Goal: Task Accomplishment & Management: Manage account settings

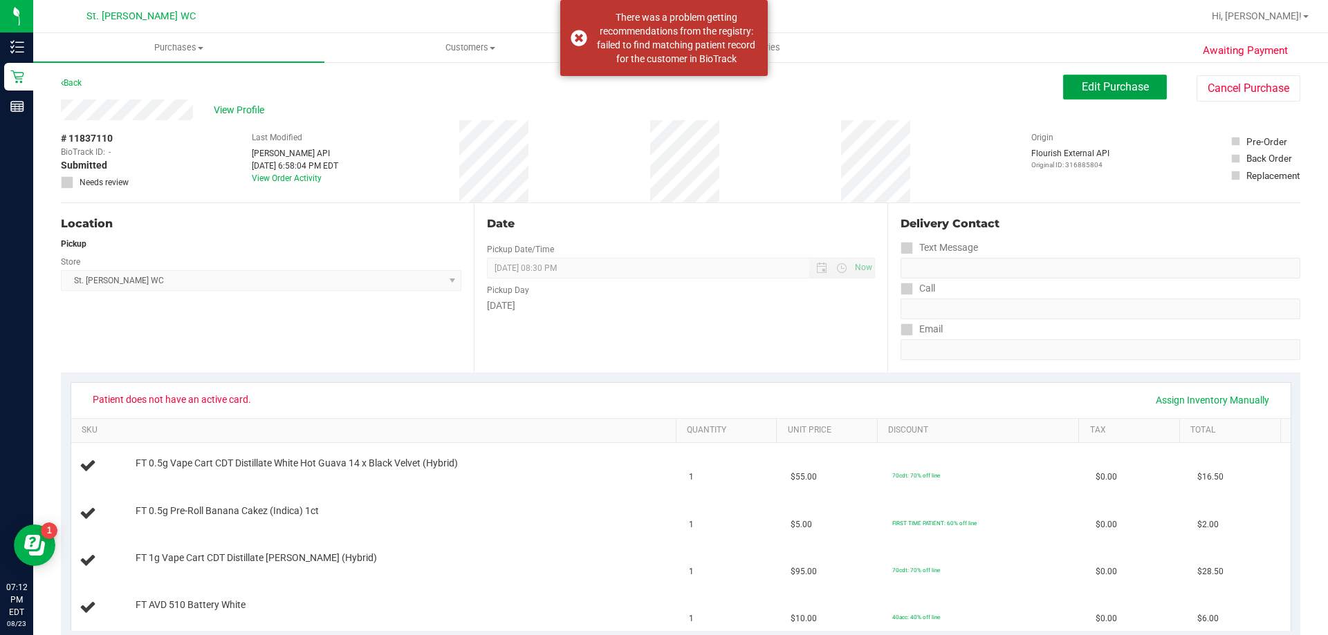
click at [1106, 97] on button "Edit Purchase" at bounding box center [1115, 87] width 104 height 25
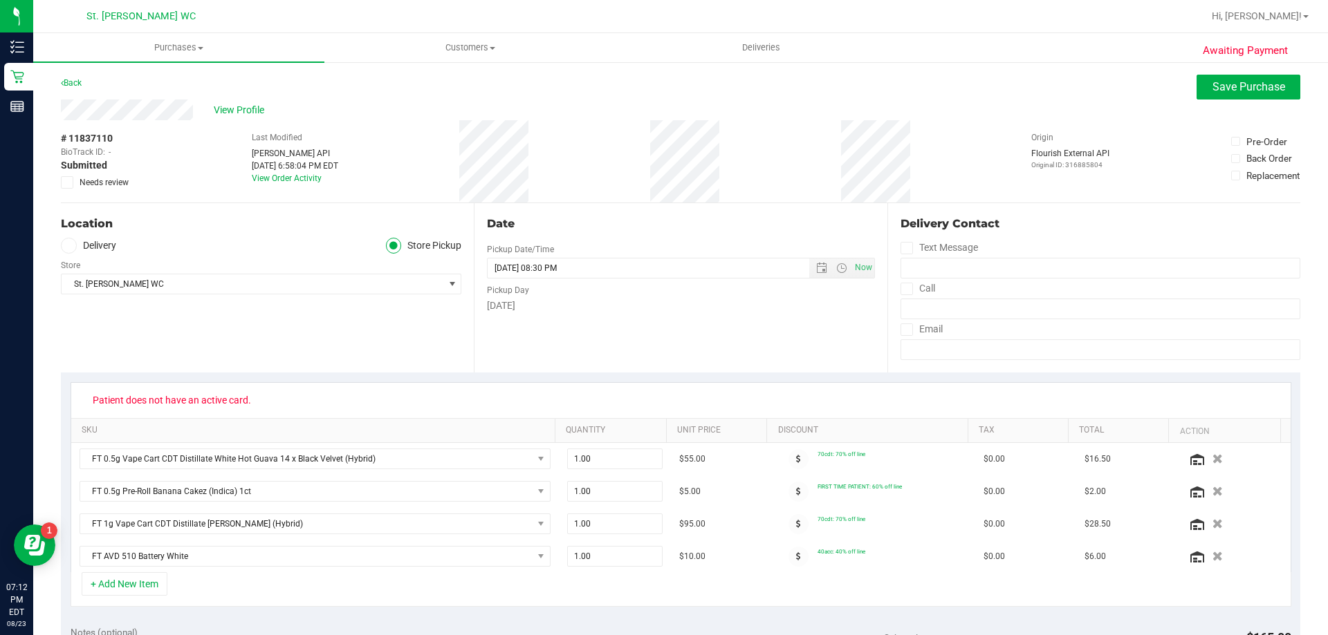
click at [1227, 69] on div "Awaiting Payment Back Save Purchase View Profile # 11837110 BioTrack ID: - Subm…" at bounding box center [680, 638] width 1294 height 1155
click at [1229, 85] on span "Save Purchase" at bounding box center [1248, 86] width 73 height 13
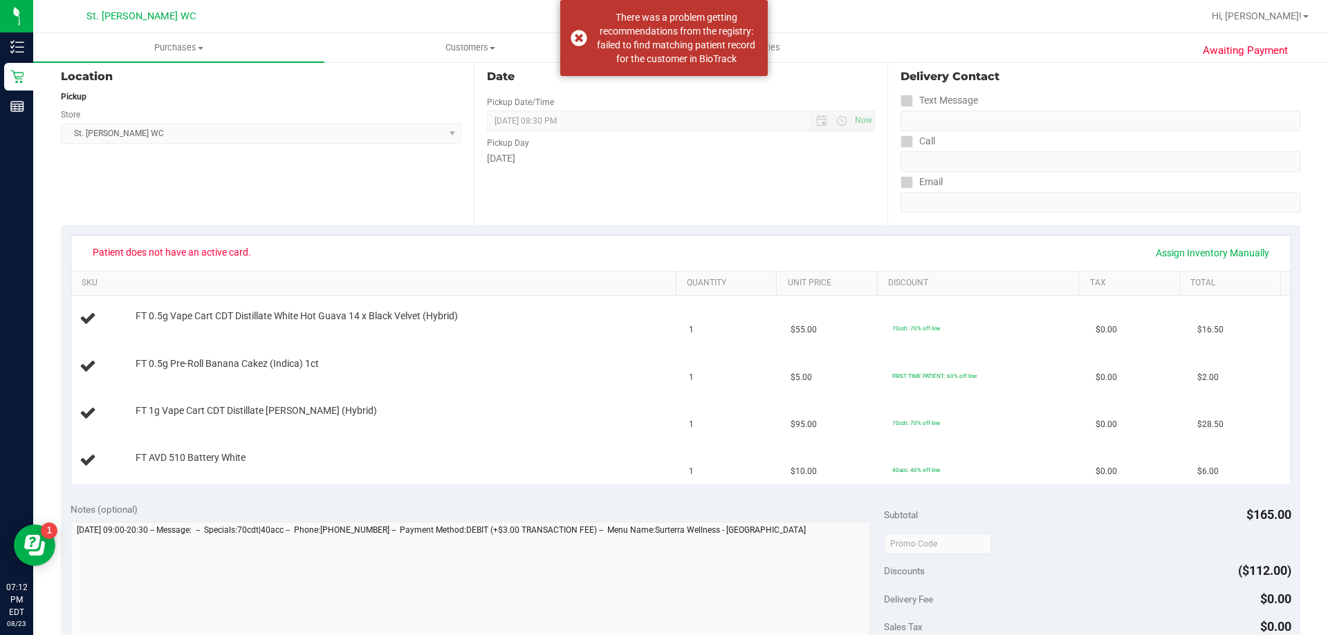
scroll to position [69, 0]
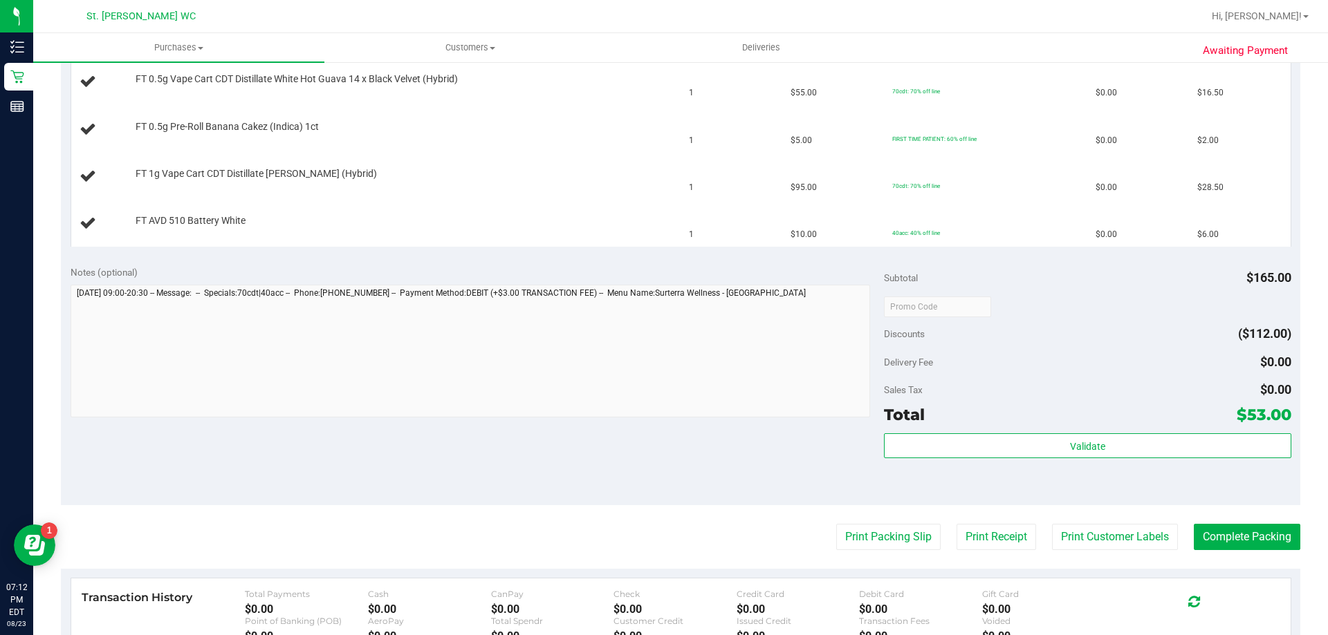
scroll to position [604, 0]
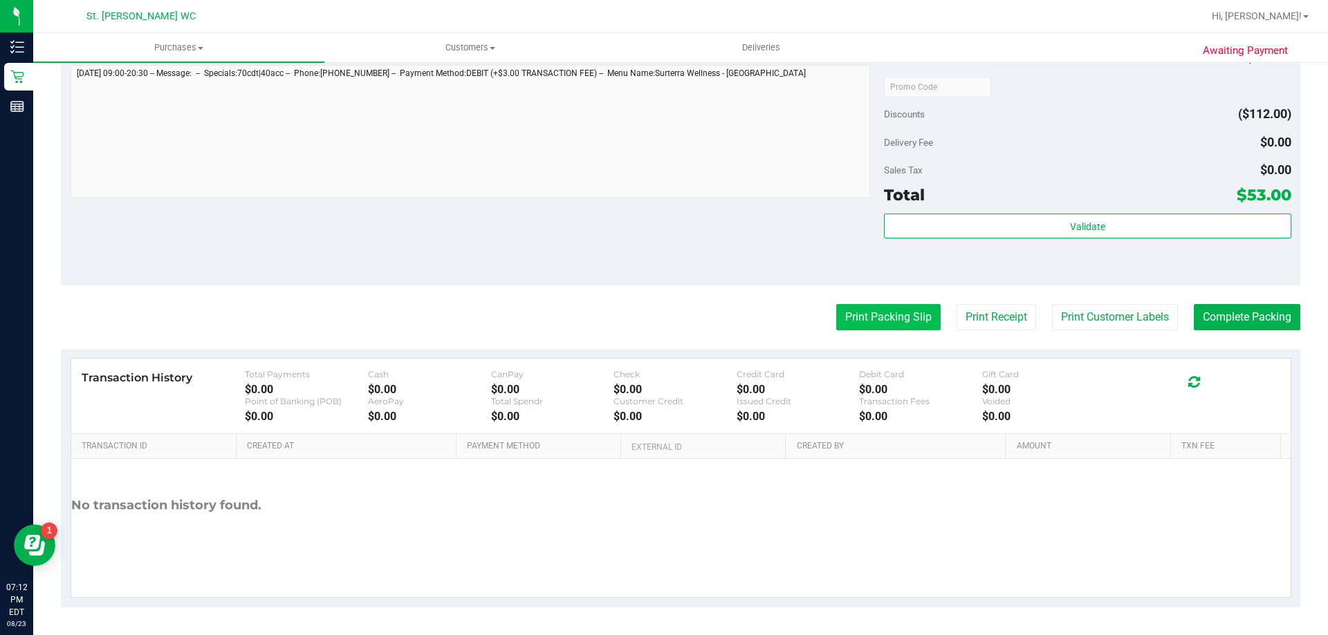
click at [922, 308] on button "Print Packing Slip" at bounding box center [888, 317] width 104 height 26
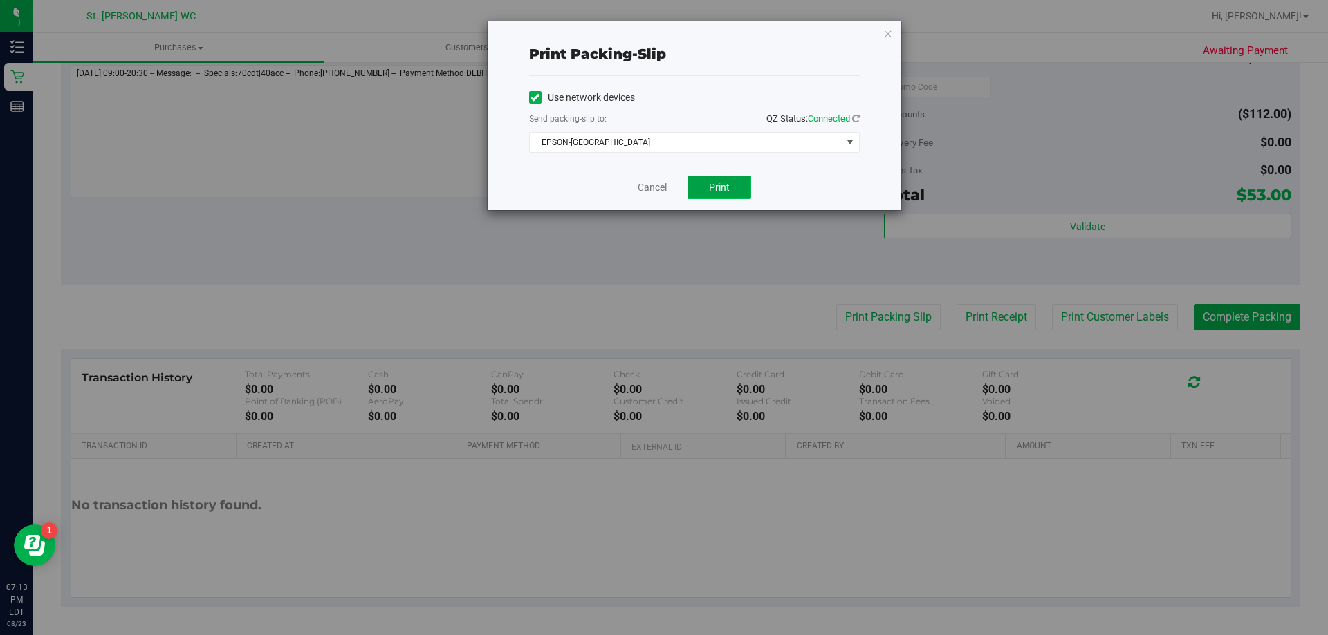
click at [728, 188] on span "Print" at bounding box center [719, 187] width 21 height 11
click at [651, 185] on link "Cancel" at bounding box center [651, 187] width 29 height 15
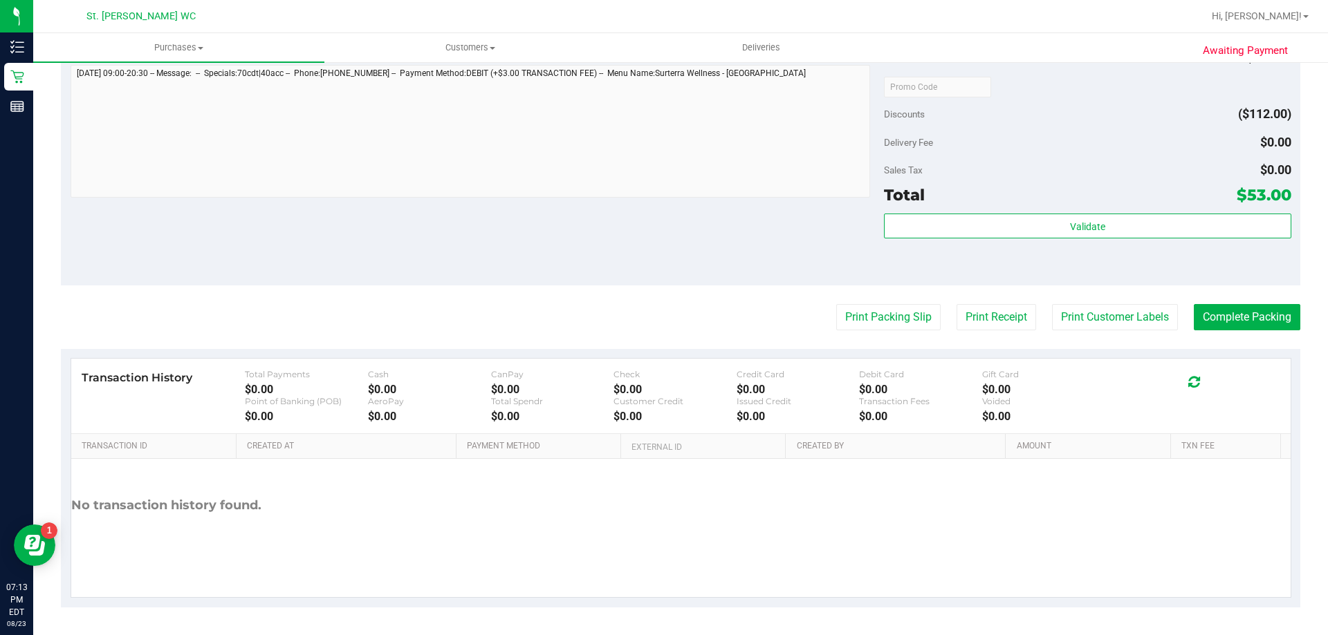
click at [836, 304] on button "Print Packing Slip" at bounding box center [888, 317] width 104 height 26
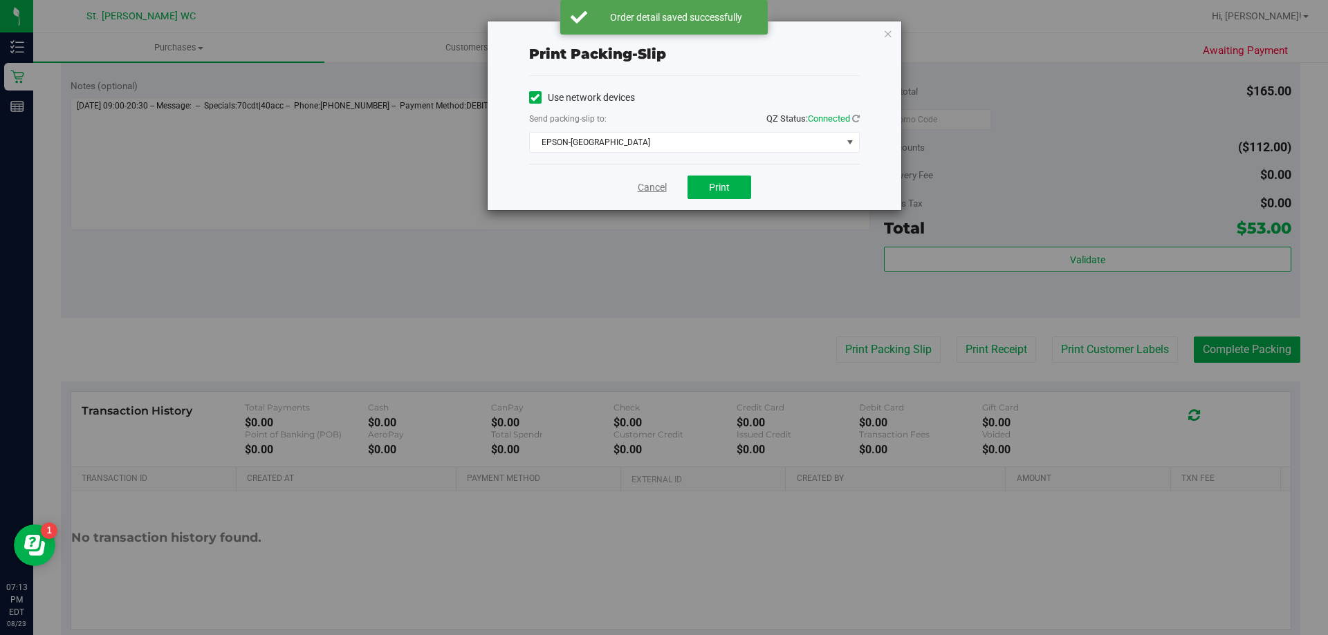
click at [651, 186] on link "Cancel" at bounding box center [651, 187] width 29 height 15
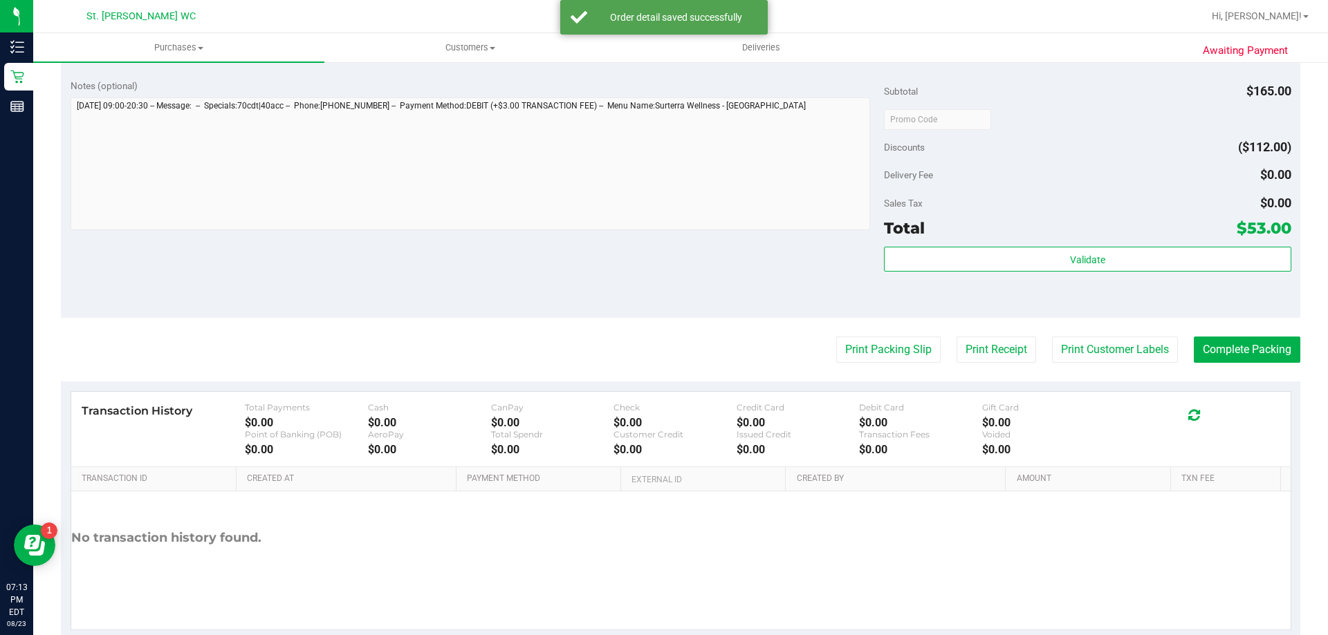
click at [594, 268] on div "Notes (optional) Subtotal $165.00 Discounts ($112.00) Delivery Fee $0.00 Sales …" at bounding box center [680, 193] width 1239 height 249
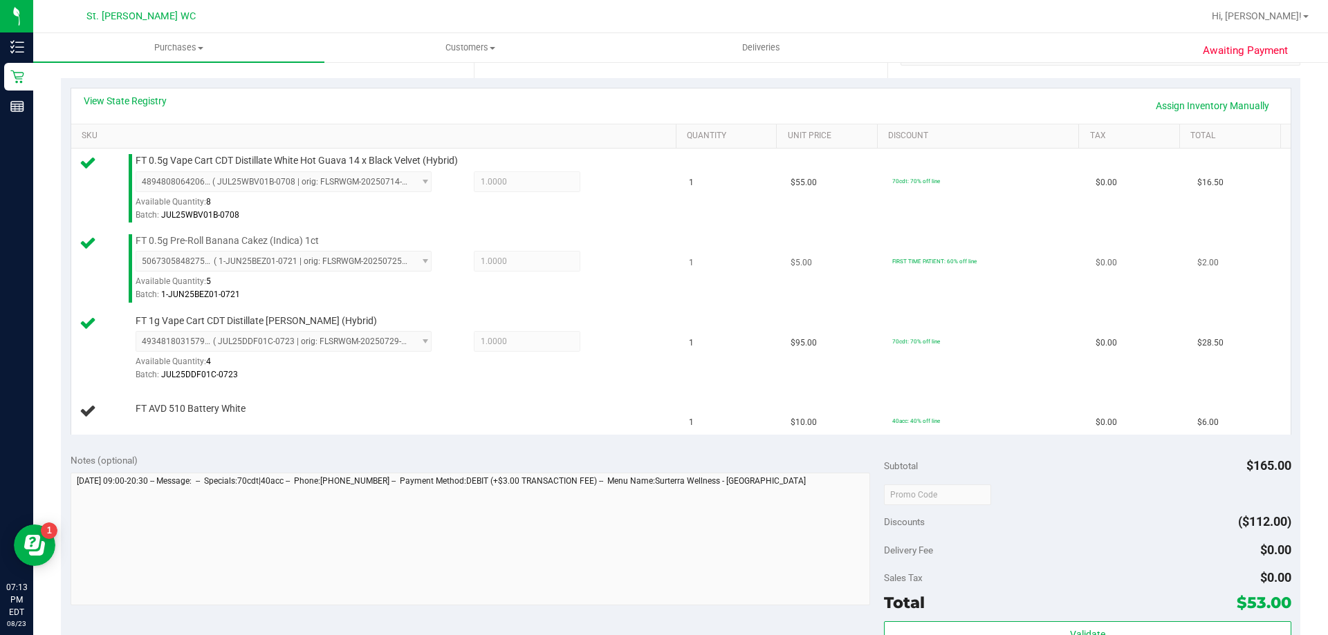
scroll to position [259, 0]
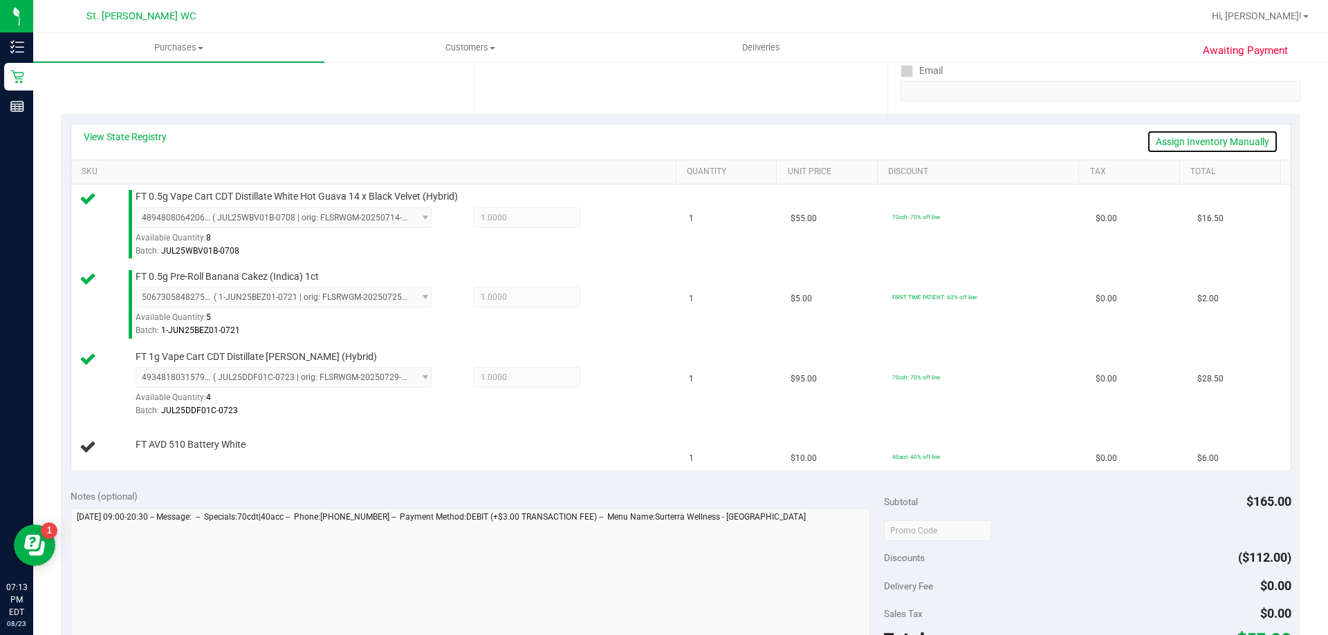
click at [1231, 142] on link "Assign Inventory Manually" at bounding box center [1211, 142] width 131 height 24
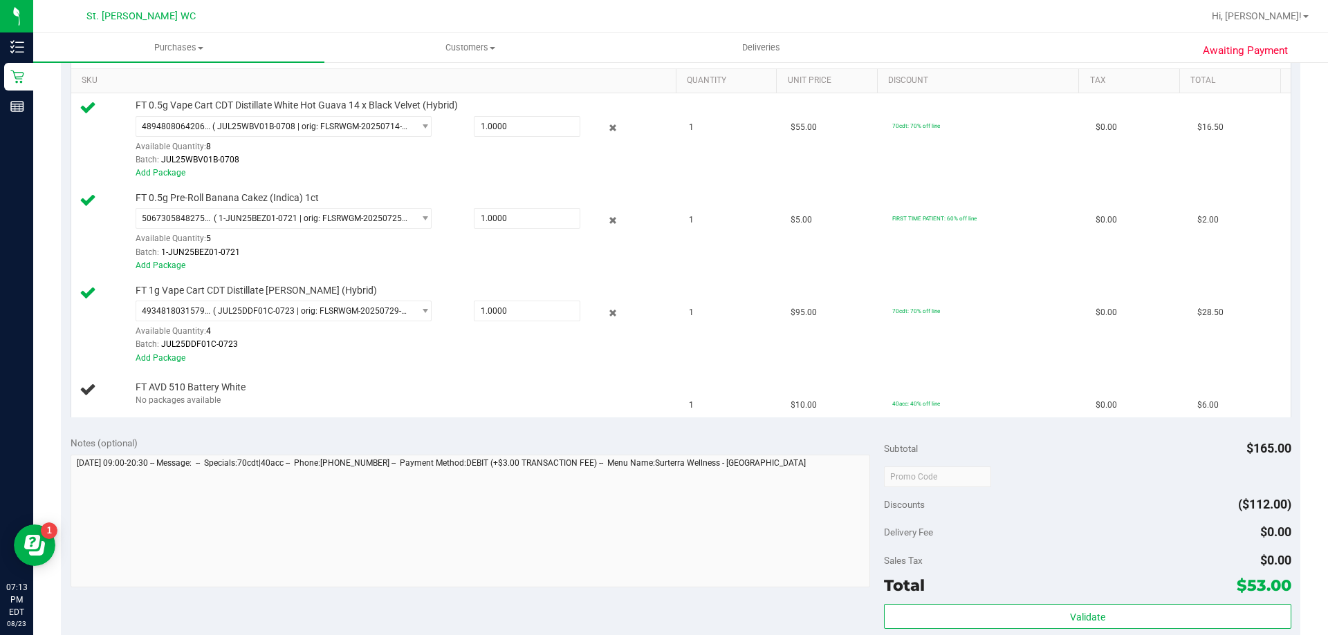
scroll to position [466, 0]
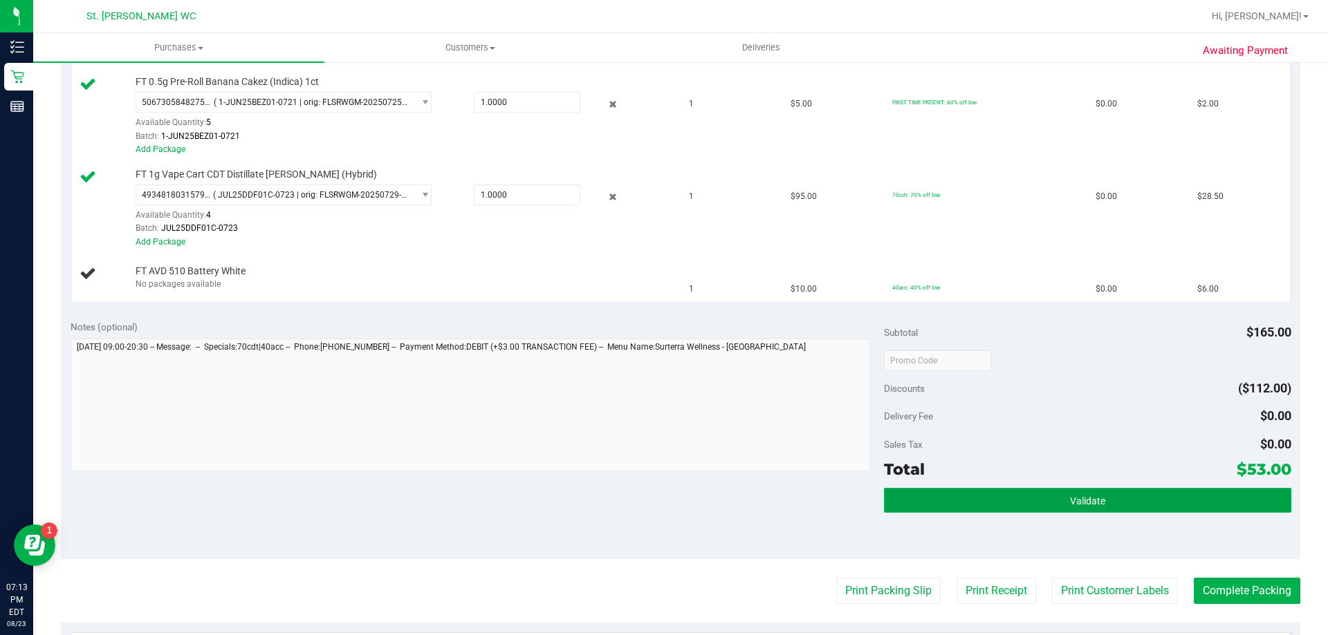
click at [1101, 496] on button "Validate" at bounding box center [1087, 500] width 407 height 25
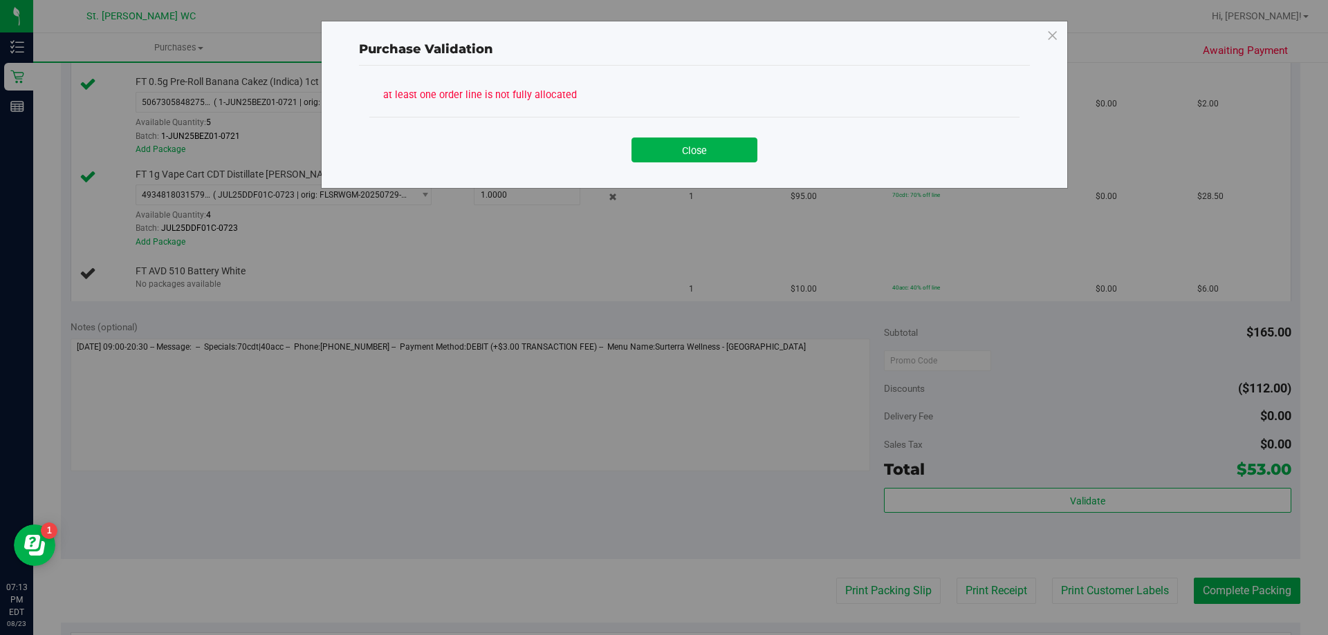
click at [662, 131] on div "Close" at bounding box center [694, 145] width 629 height 35
click at [673, 167] on div "Close" at bounding box center [694, 145] width 650 height 56
click at [675, 164] on div "Close" at bounding box center [694, 145] width 650 height 56
click at [689, 149] on button "Close" at bounding box center [694, 150] width 126 height 25
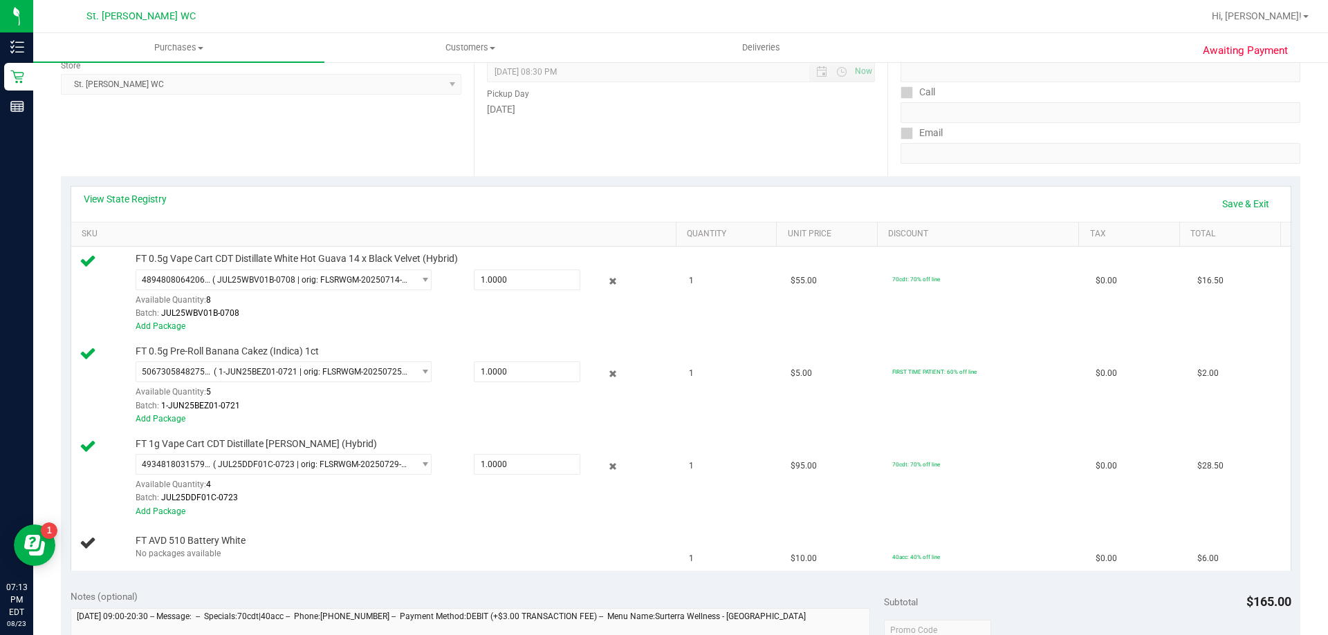
scroll to position [120, 0]
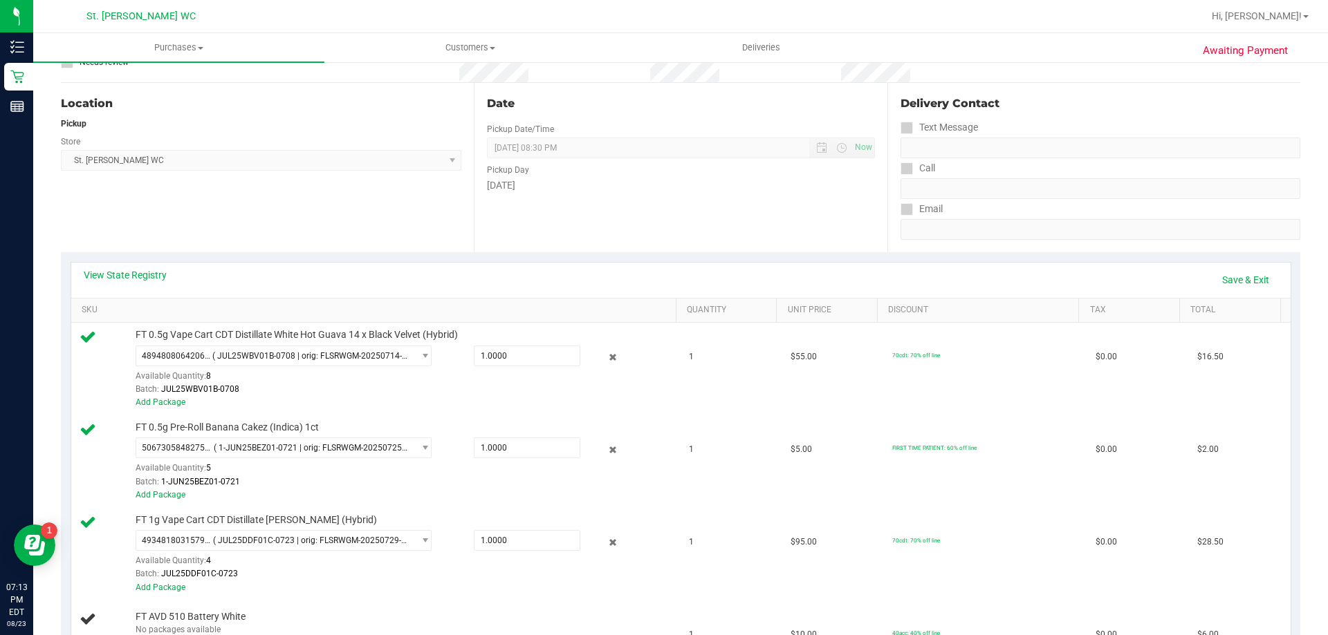
click at [1056, 282] on div "View State Registry Save & Exit" at bounding box center [681, 280] width 1194 height 24
click at [1220, 270] on link "Save & Exit" at bounding box center [1245, 280] width 65 height 24
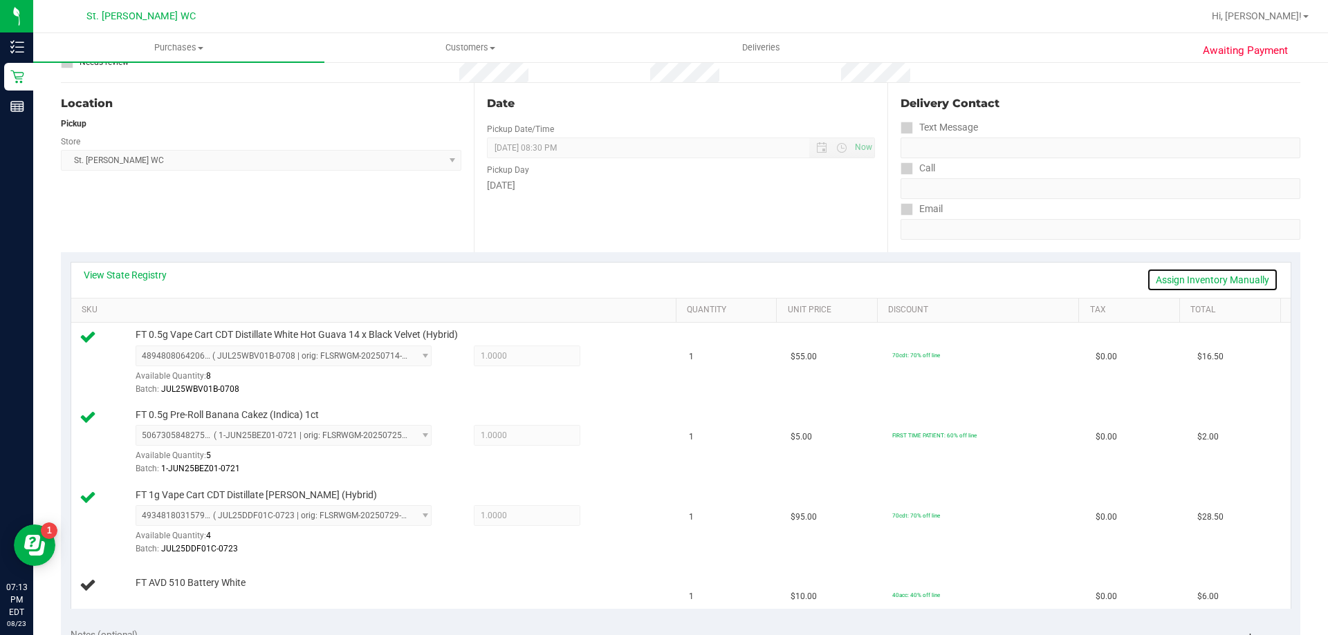
click at [1187, 274] on link "Assign Inventory Manually" at bounding box center [1211, 280] width 131 height 24
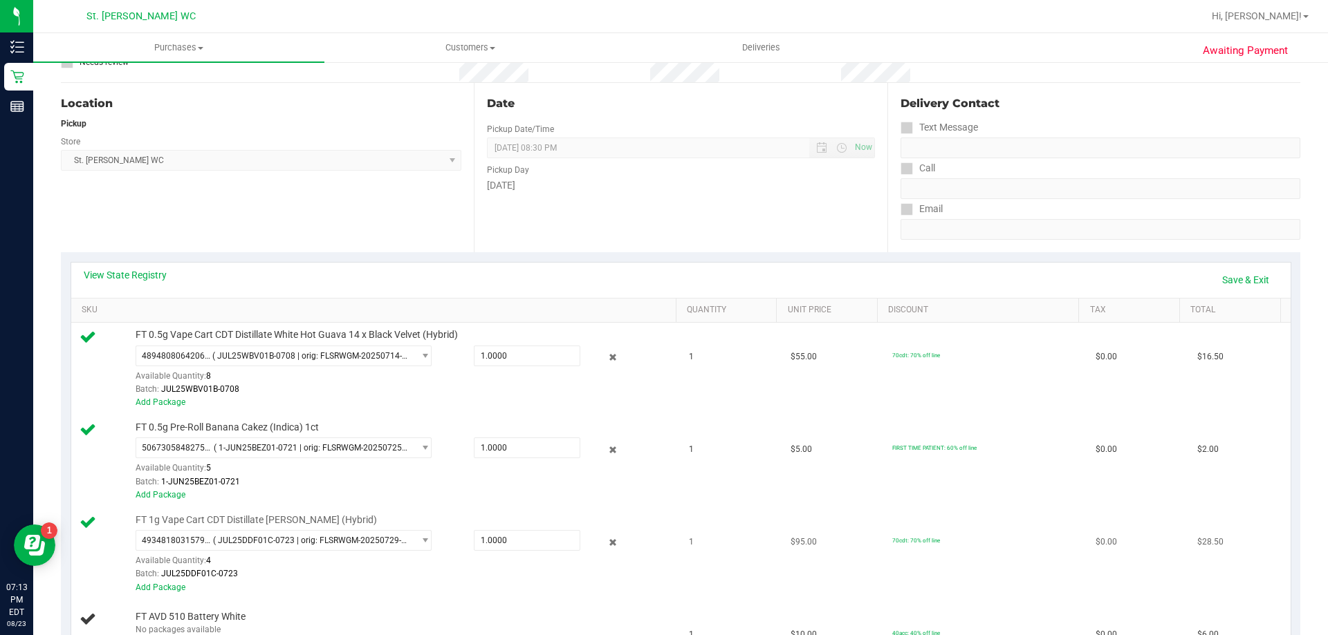
scroll to position [189, 0]
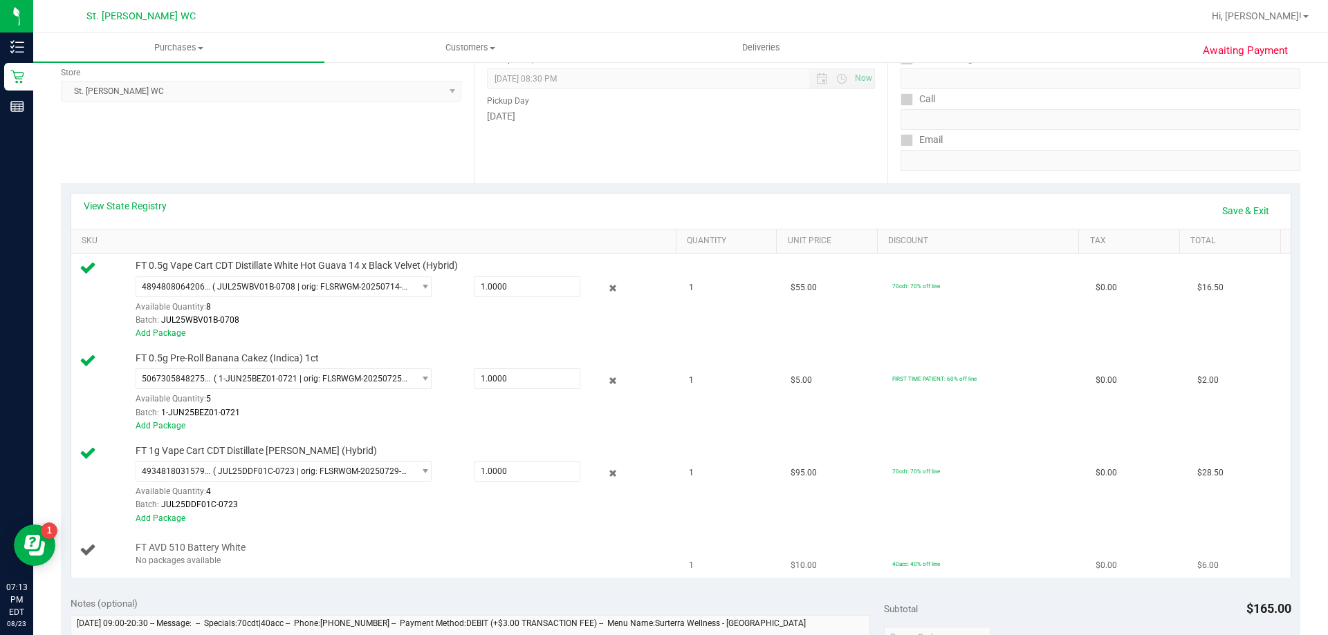
click at [211, 561] on div "No packages available" at bounding box center [403, 561] width 534 height 13
click at [458, 559] on div "No packages available" at bounding box center [403, 561] width 534 height 13
click at [1213, 203] on link "Save & Exit" at bounding box center [1245, 211] width 65 height 24
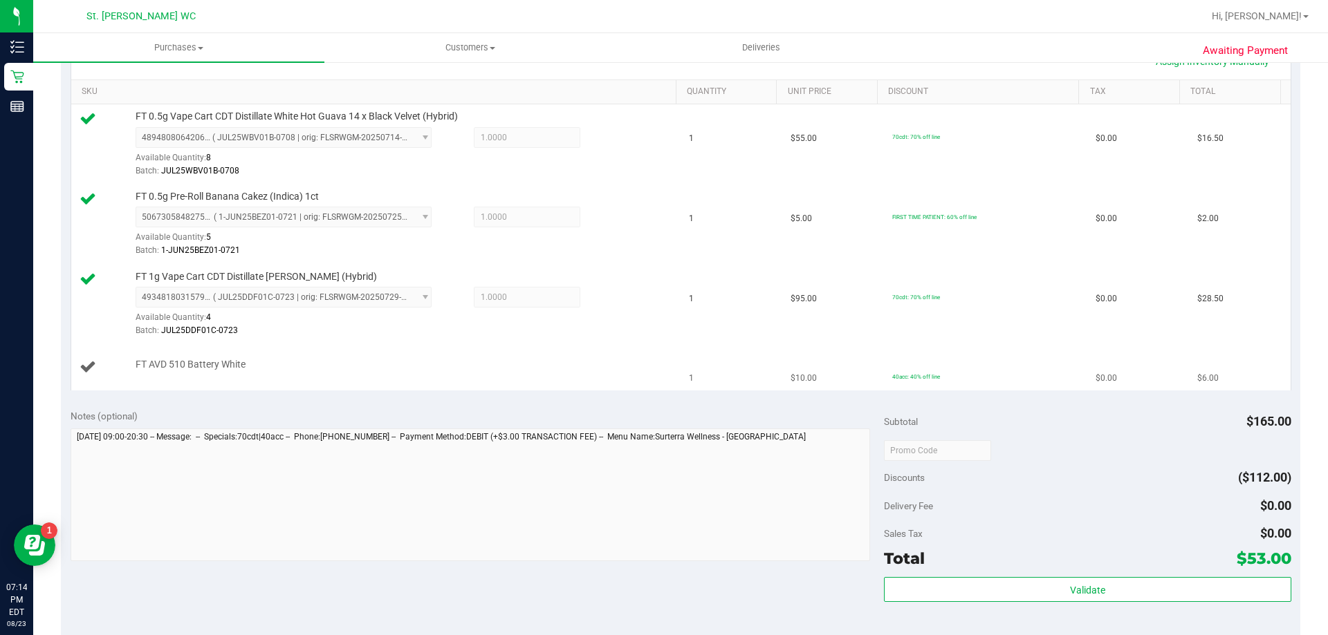
scroll to position [466, 0]
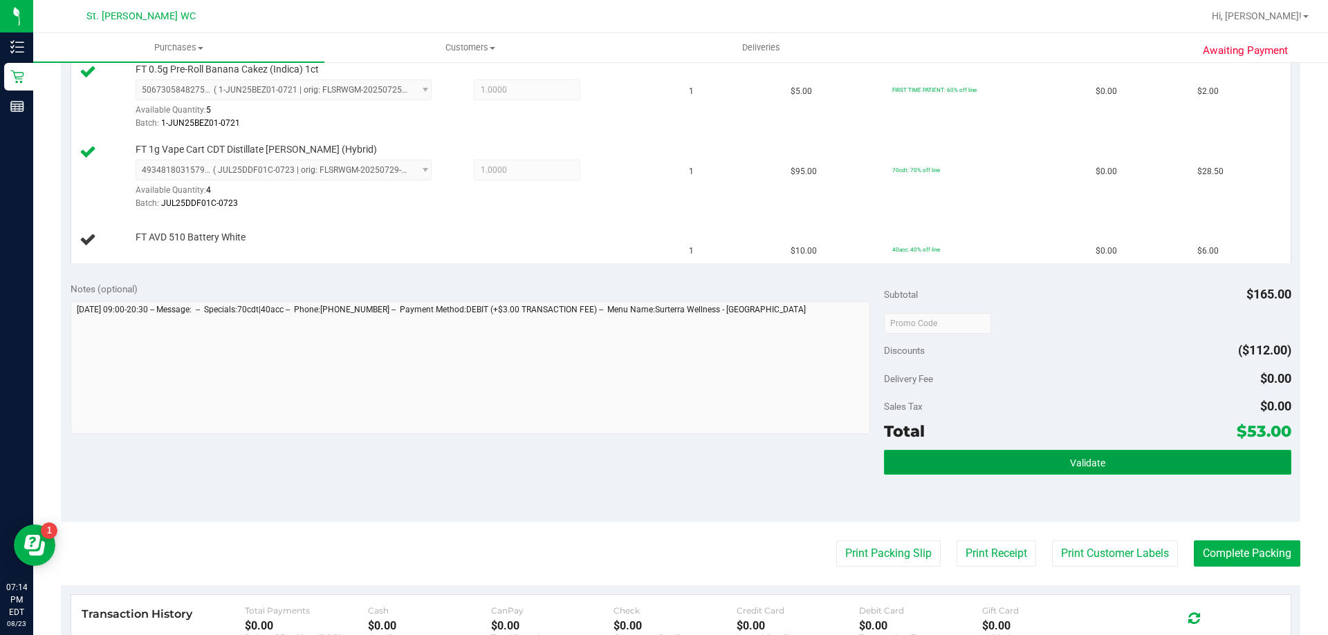
click at [924, 463] on button "Validate" at bounding box center [1087, 462] width 407 height 25
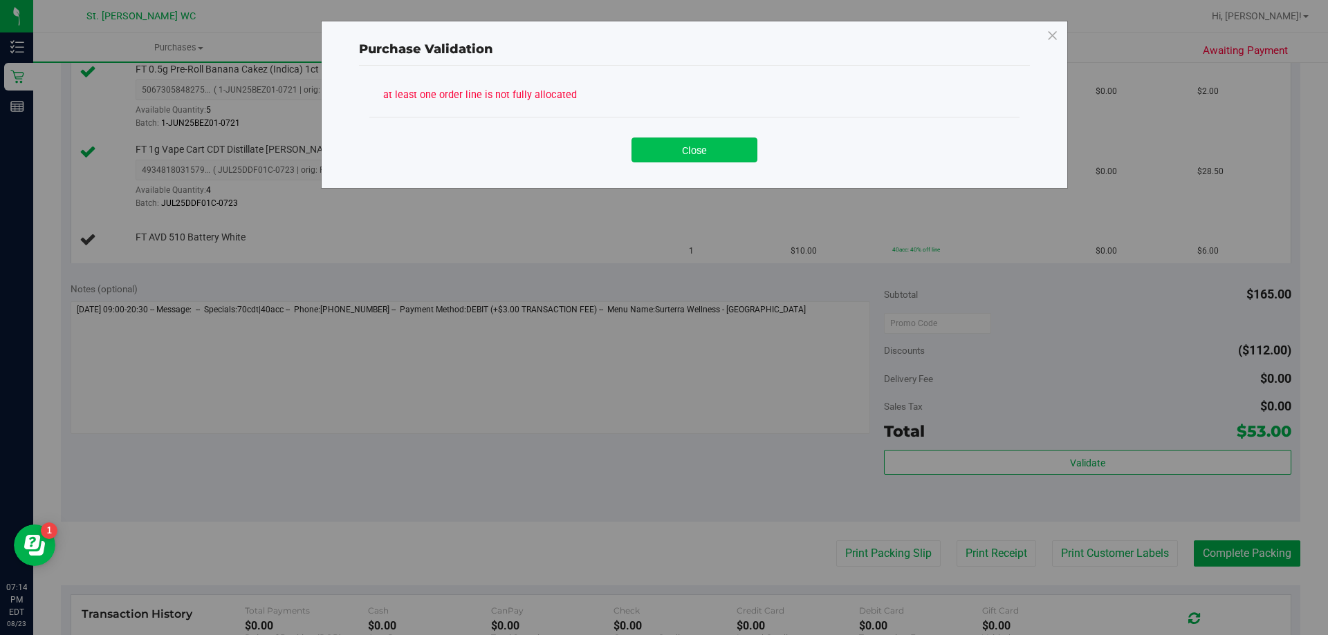
click at [695, 155] on button "Close" at bounding box center [694, 150] width 126 height 25
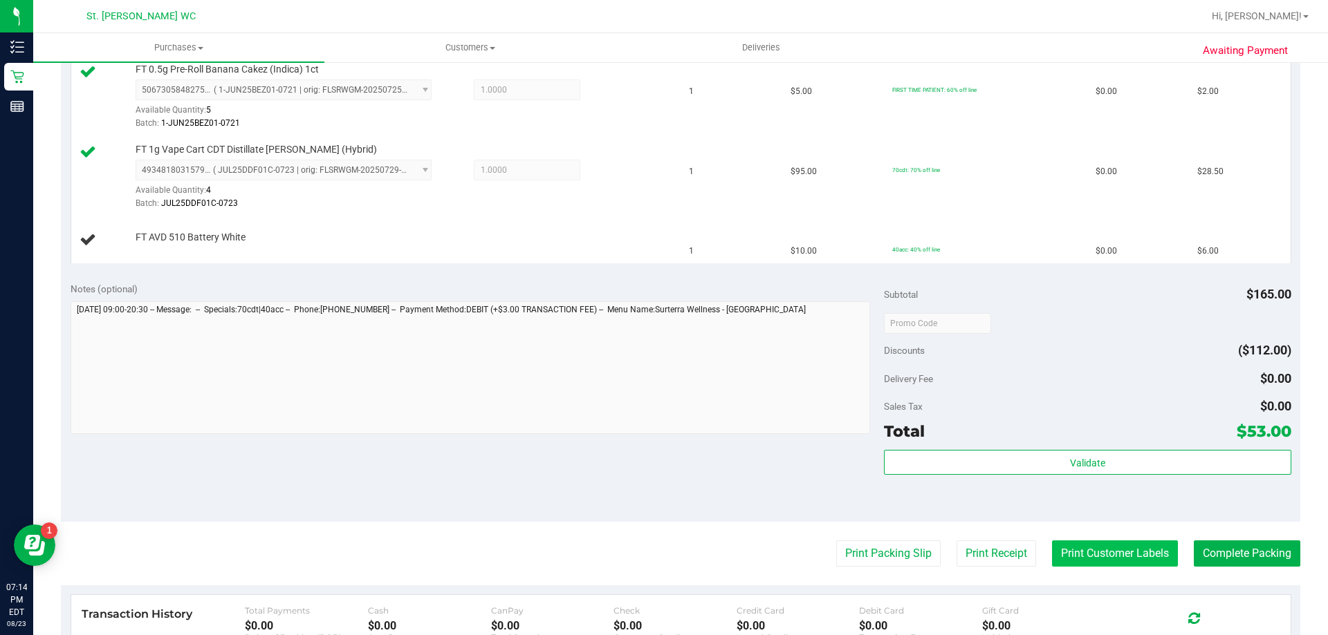
click at [1107, 548] on button "Print Customer Labels" at bounding box center [1115, 554] width 126 height 26
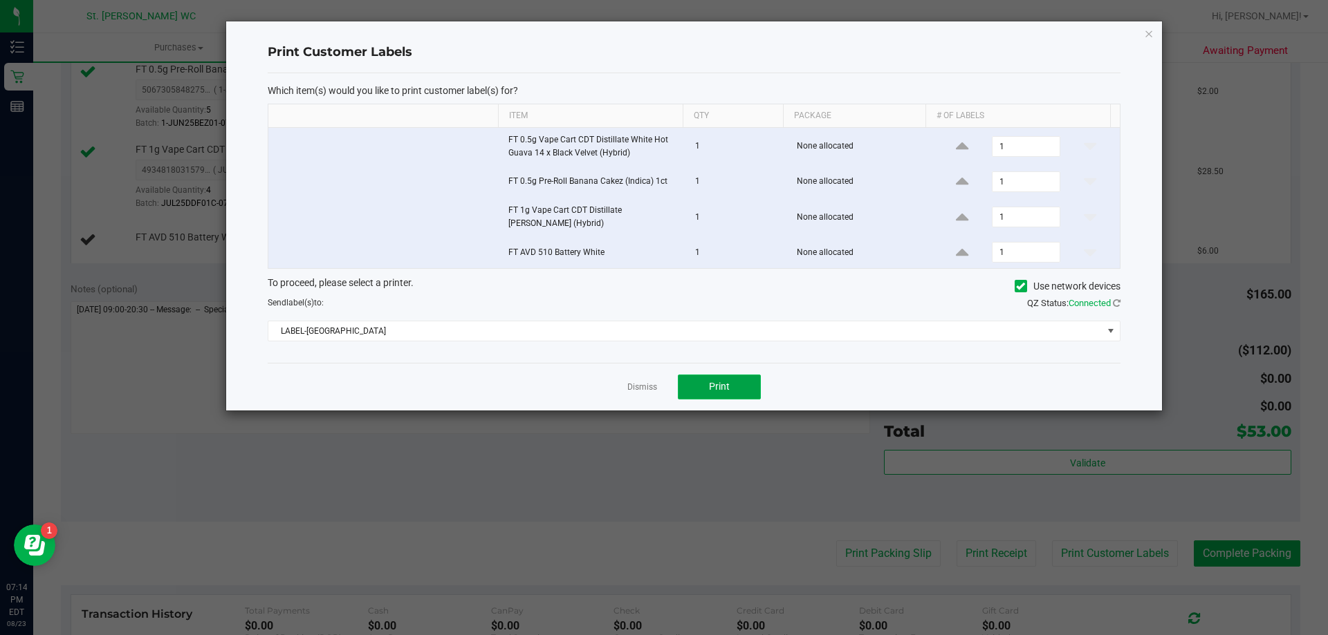
click at [751, 387] on button "Print" at bounding box center [719, 387] width 83 height 25
click at [626, 389] on div "Dismiss Print" at bounding box center [694, 387] width 853 height 48
click at [630, 387] on link "Dismiss" at bounding box center [642, 388] width 30 height 12
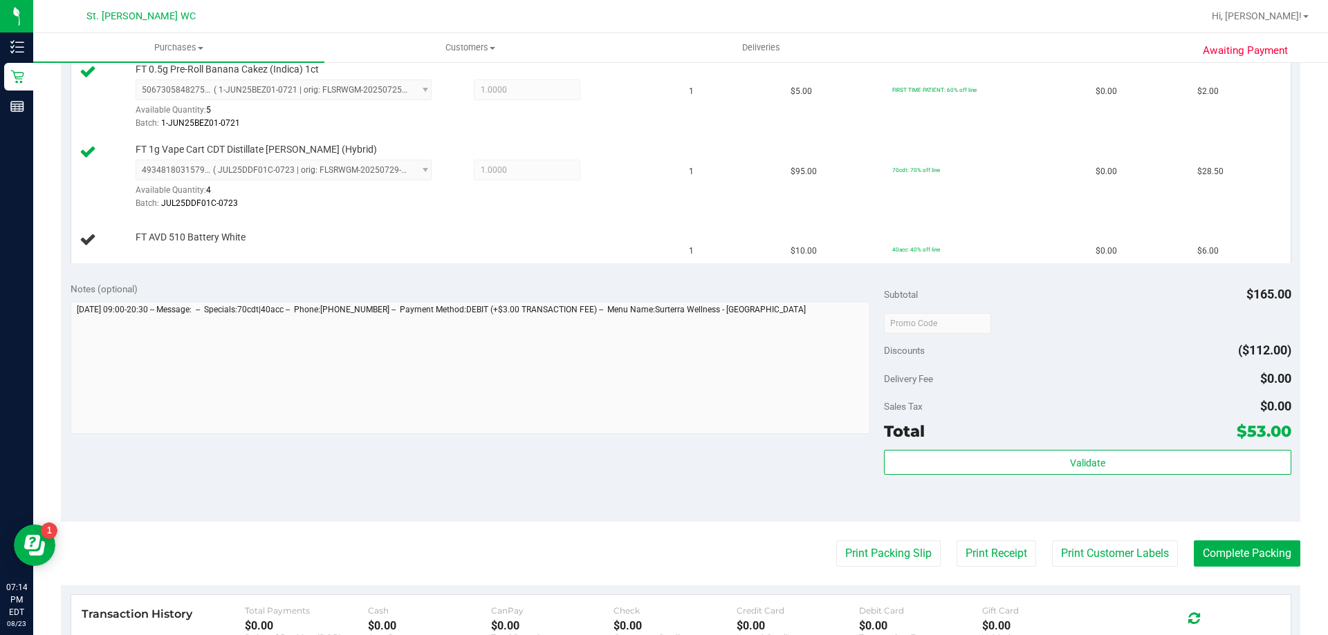
scroll to position [189, 0]
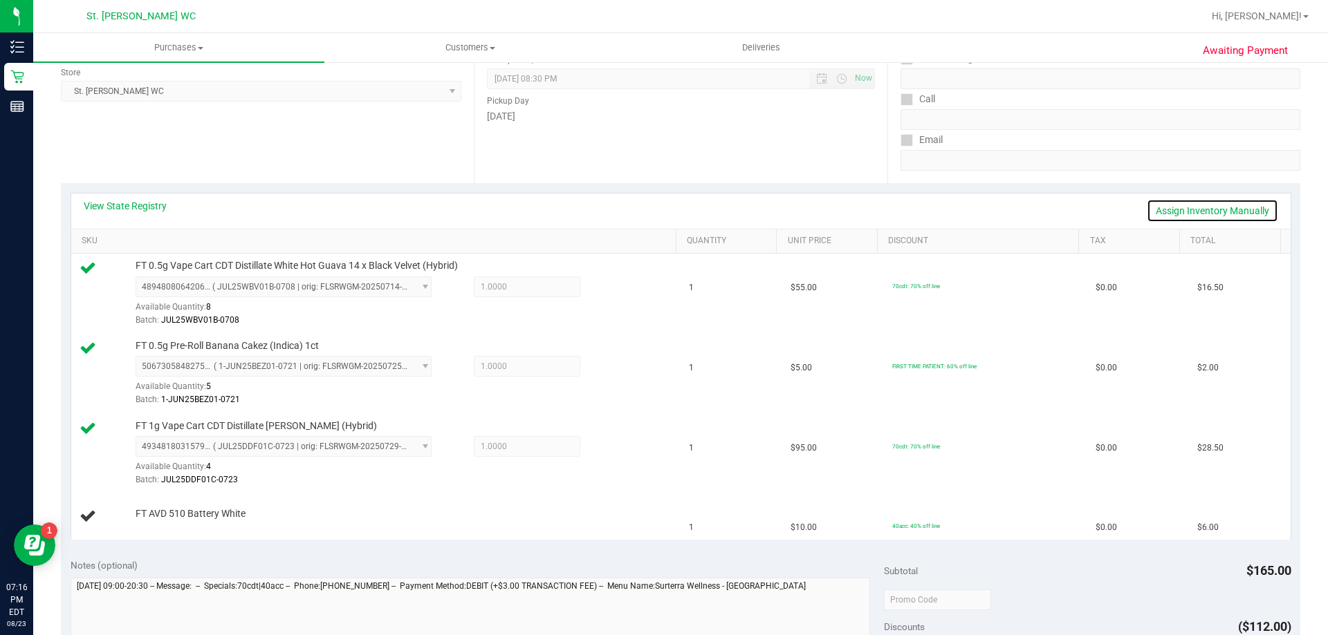
click at [1240, 214] on link "Assign Inventory Manually" at bounding box center [1211, 211] width 131 height 24
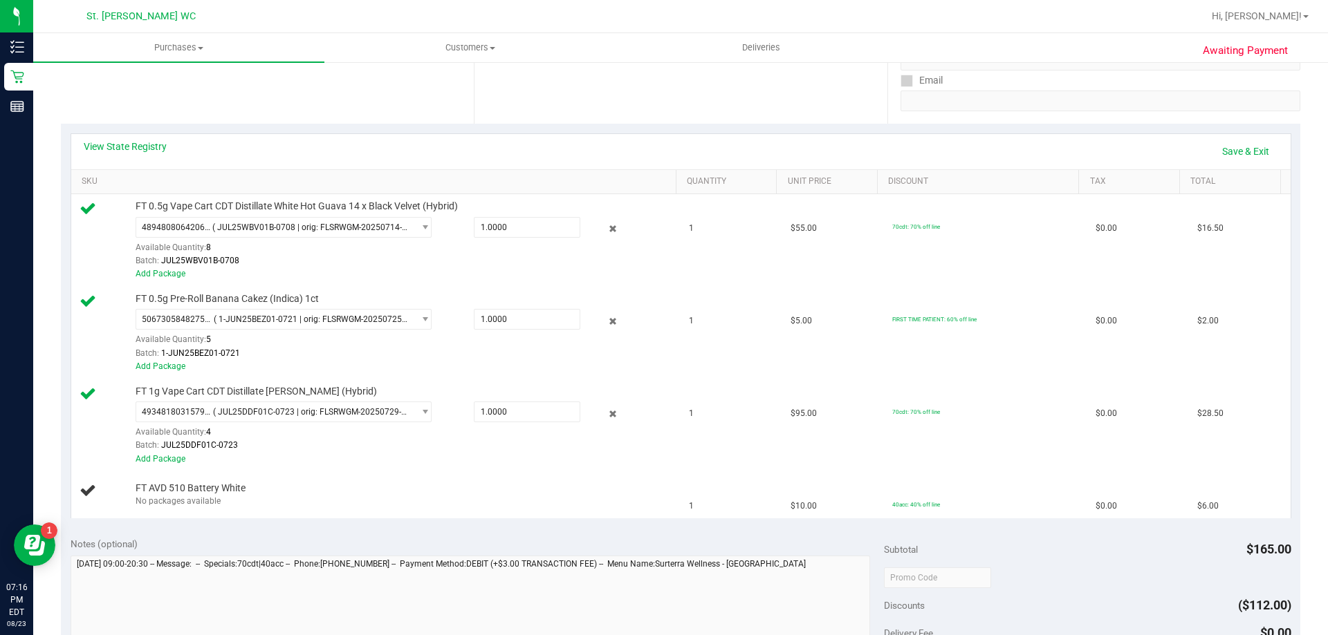
scroll to position [328, 0]
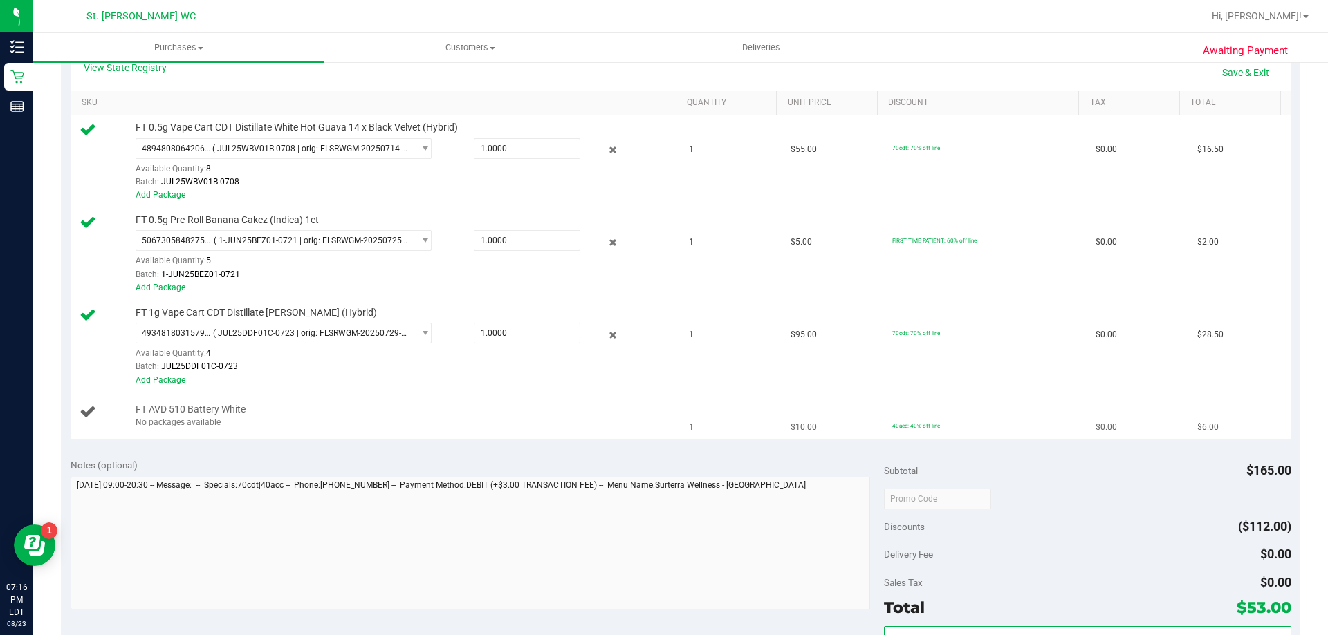
click at [202, 420] on div "No packages available" at bounding box center [403, 422] width 534 height 13
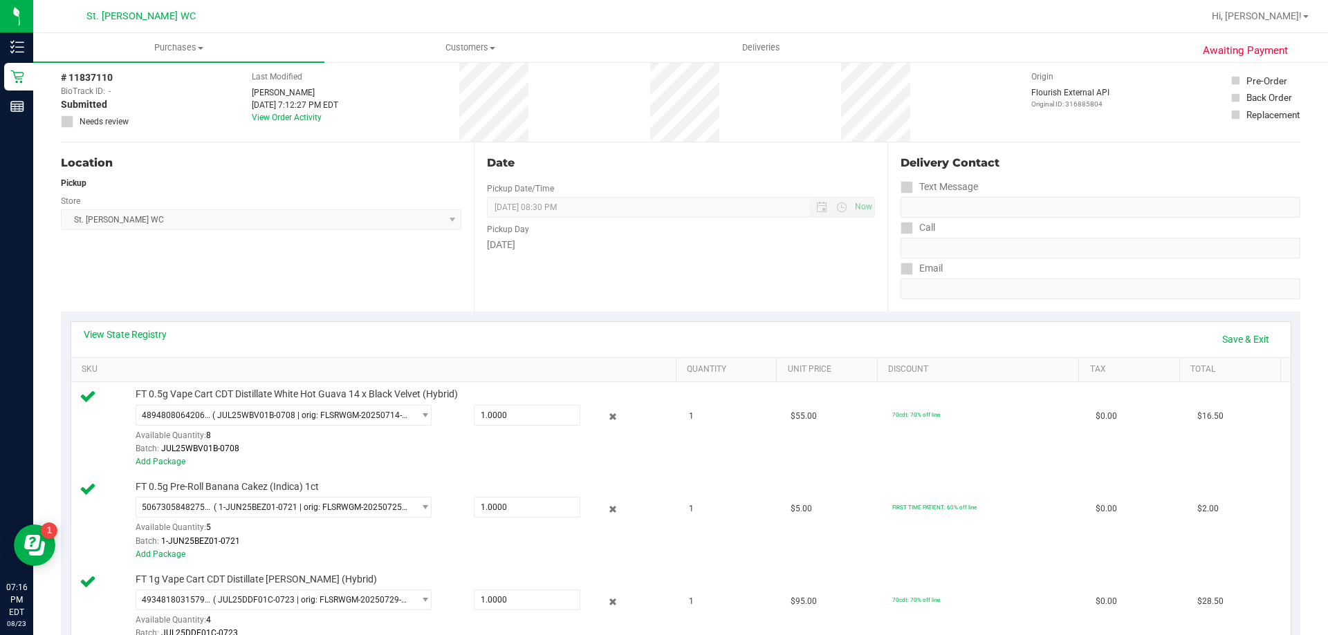
scroll to position [0, 0]
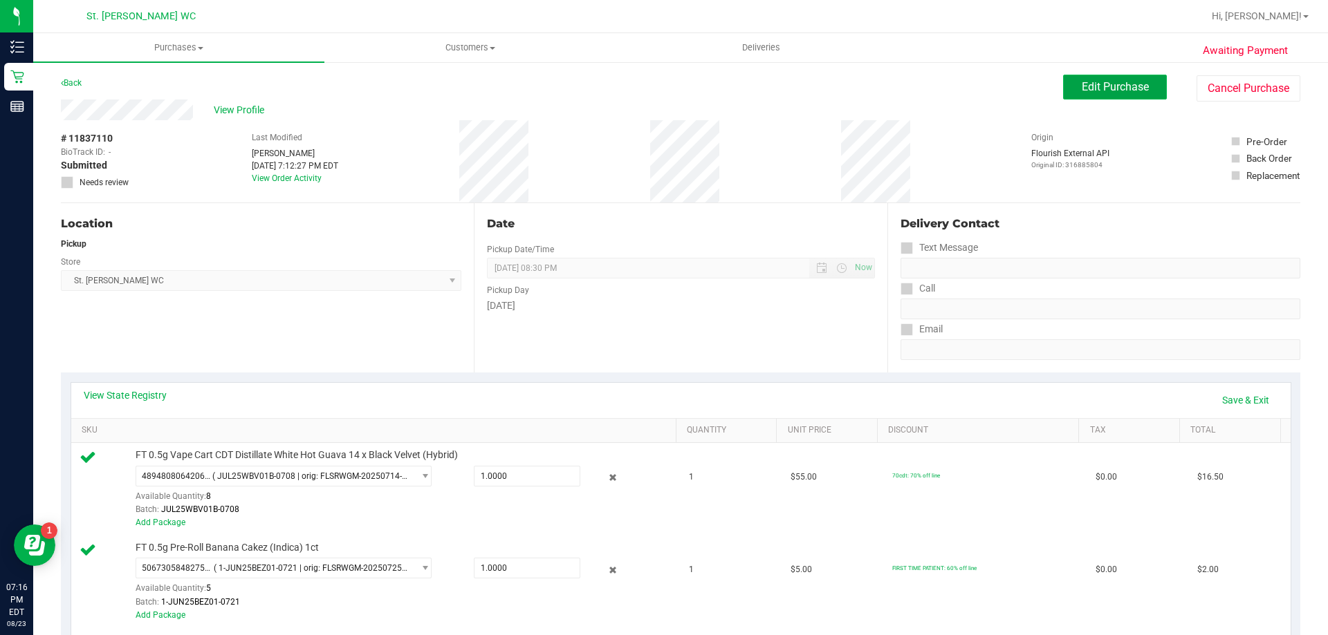
click at [1114, 86] on span "Edit Purchase" at bounding box center [1114, 86] width 67 height 13
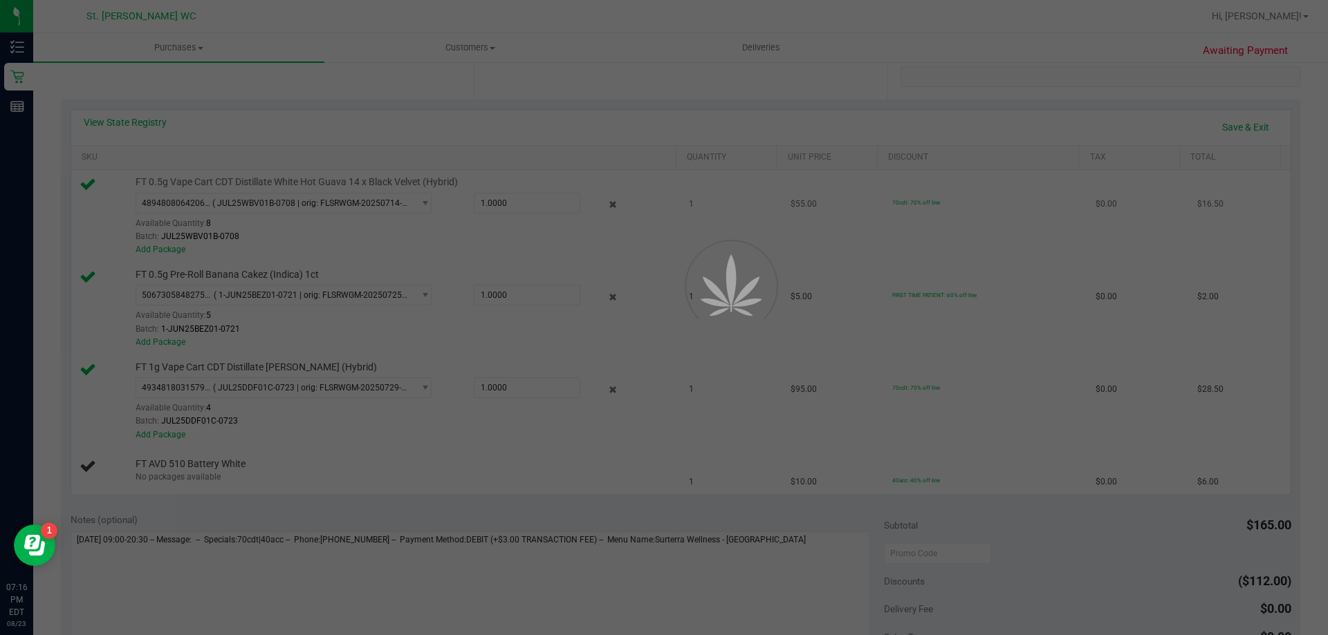
scroll to position [277, 0]
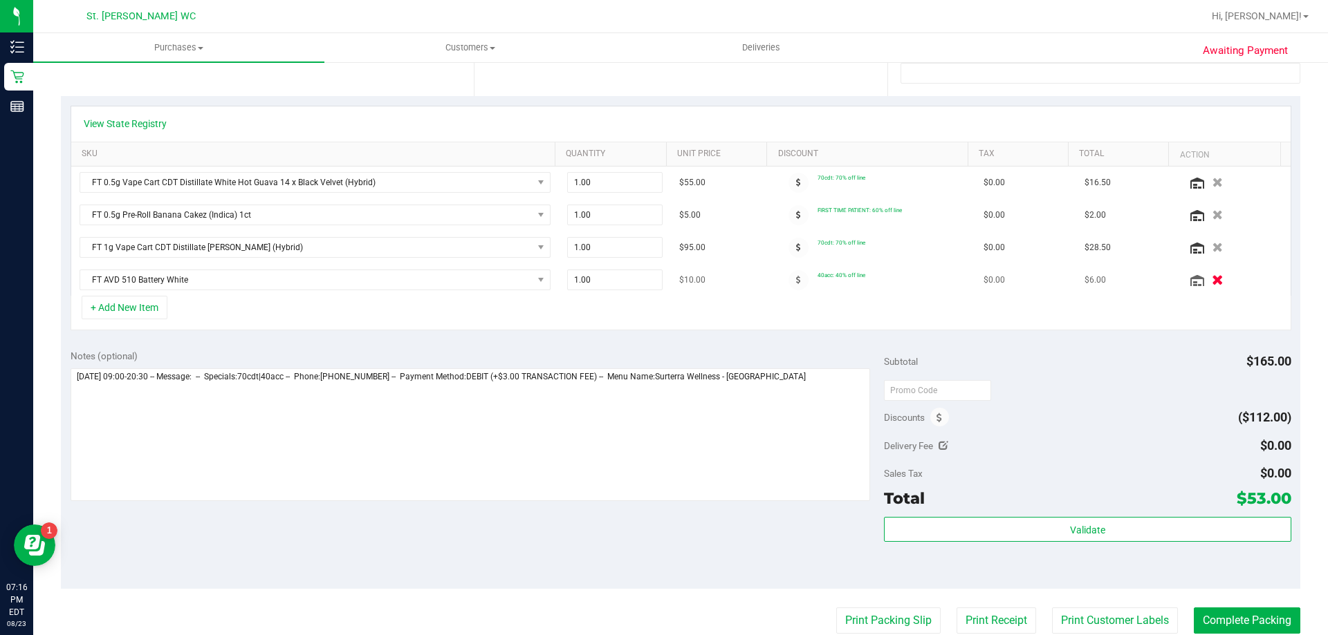
click at [1211, 283] on icon "button" at bounding box center [1217, 280] width 12 height 10
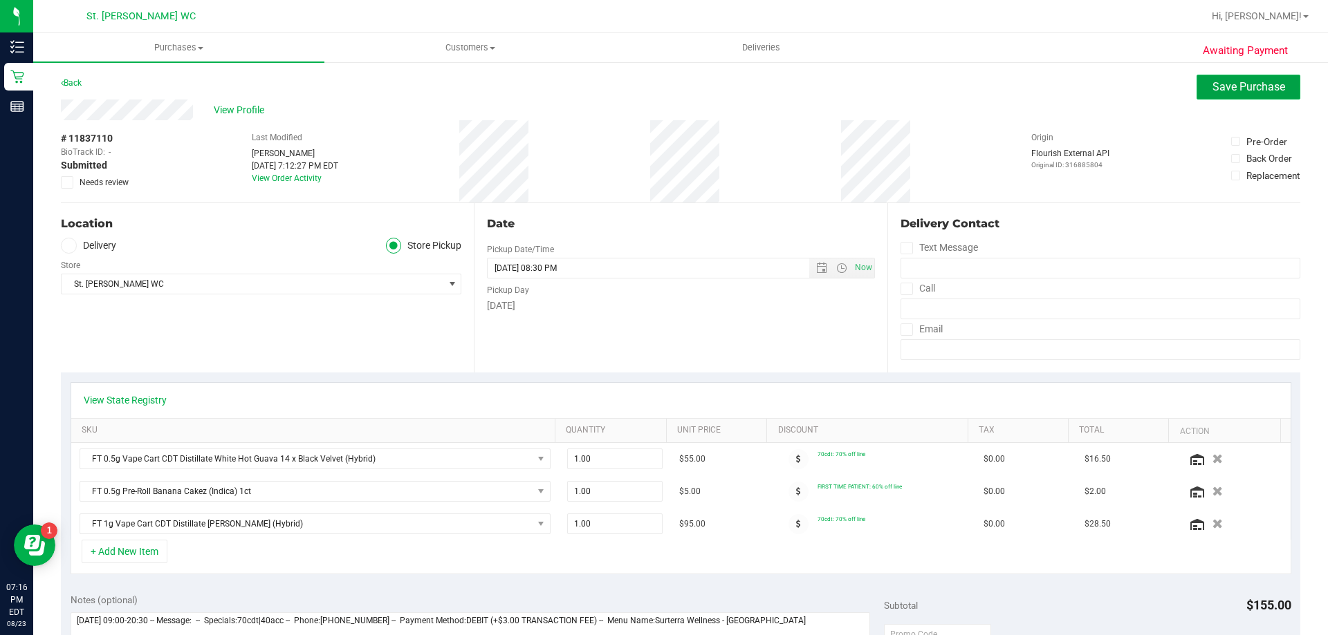
click at [1213, 87] on span "Save Purchase" at bounding box center [1248, 86] width 73 height 13
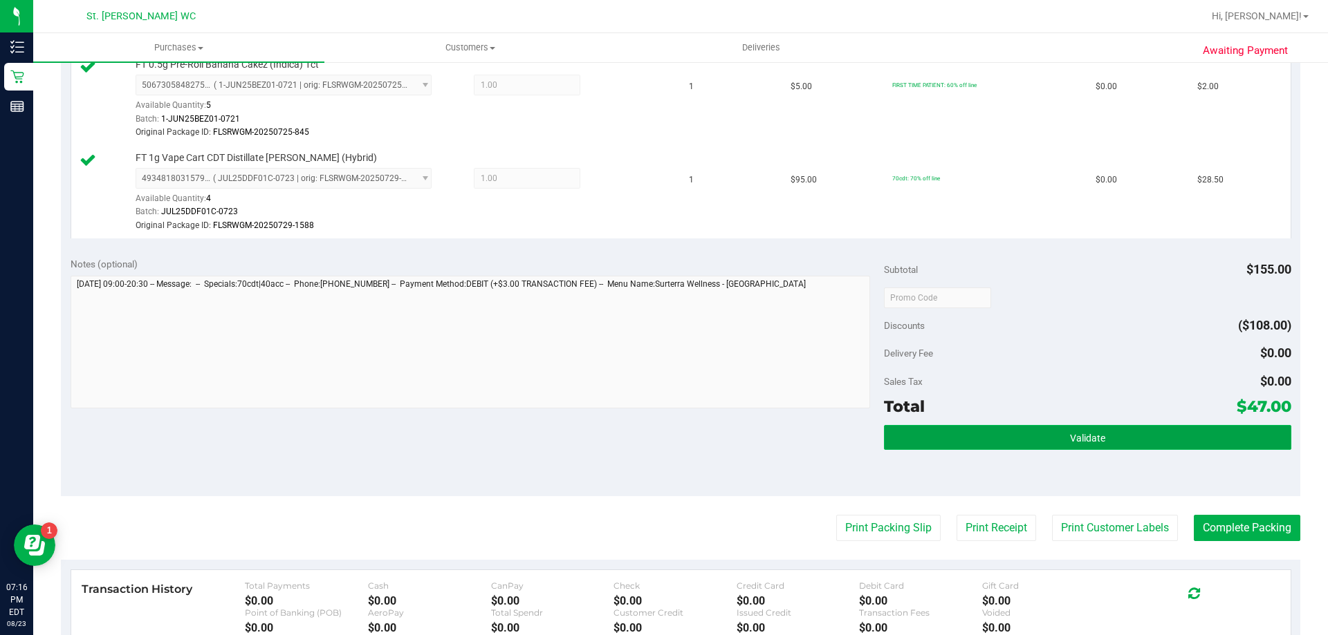
click at [1155, 434] on button "Validate" at bounding box center [1087, 437] width 407 height 25
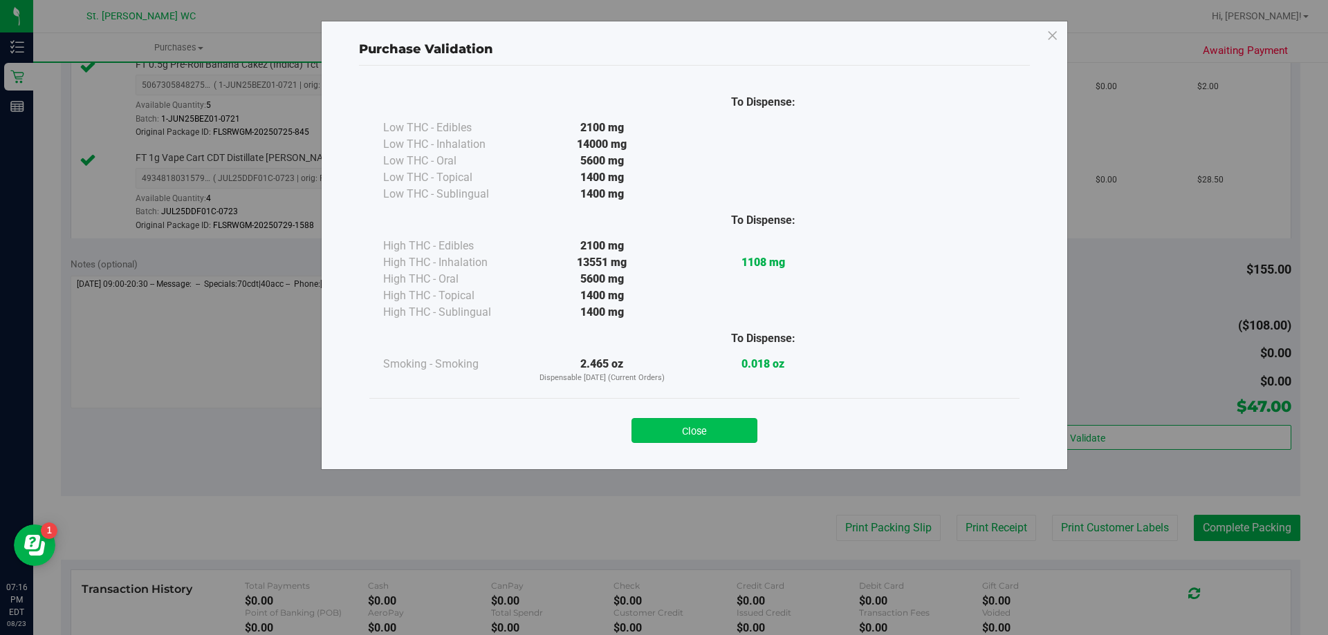
click at [707, 426] on button "Close" at bounding box center [694, 430] width 126 height 25
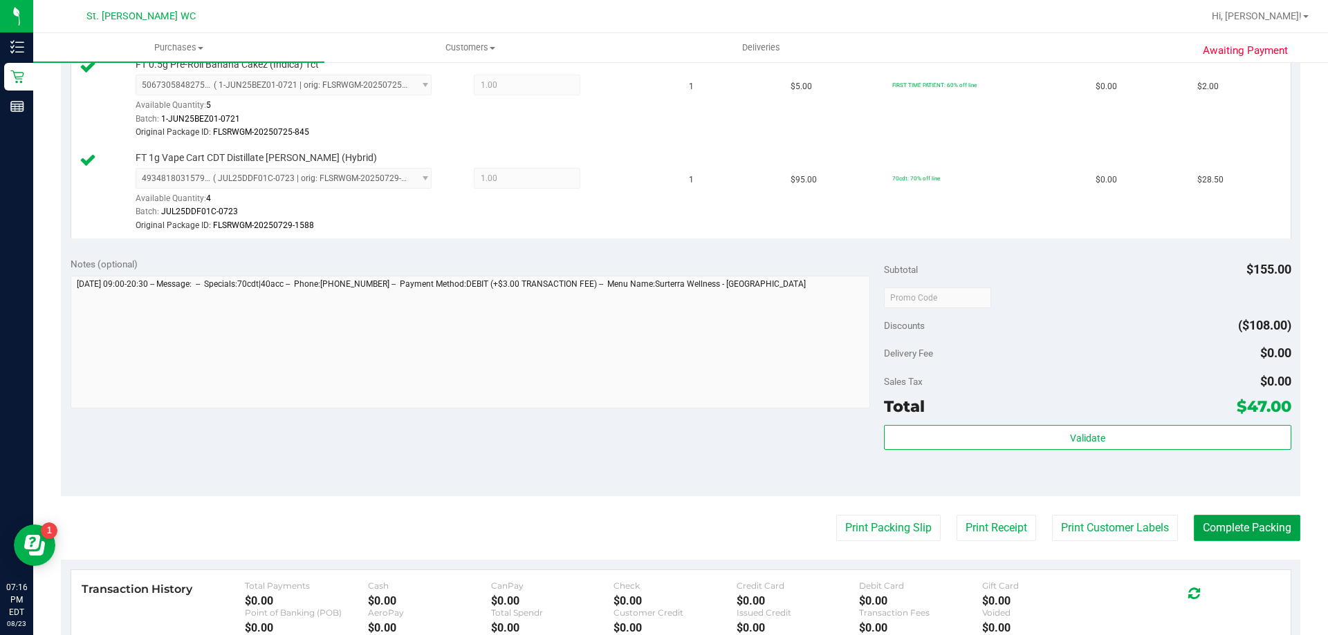
click at [1257, 521] on button "Complete Packing" at bounding box center [1246, 528] width 106 height 26
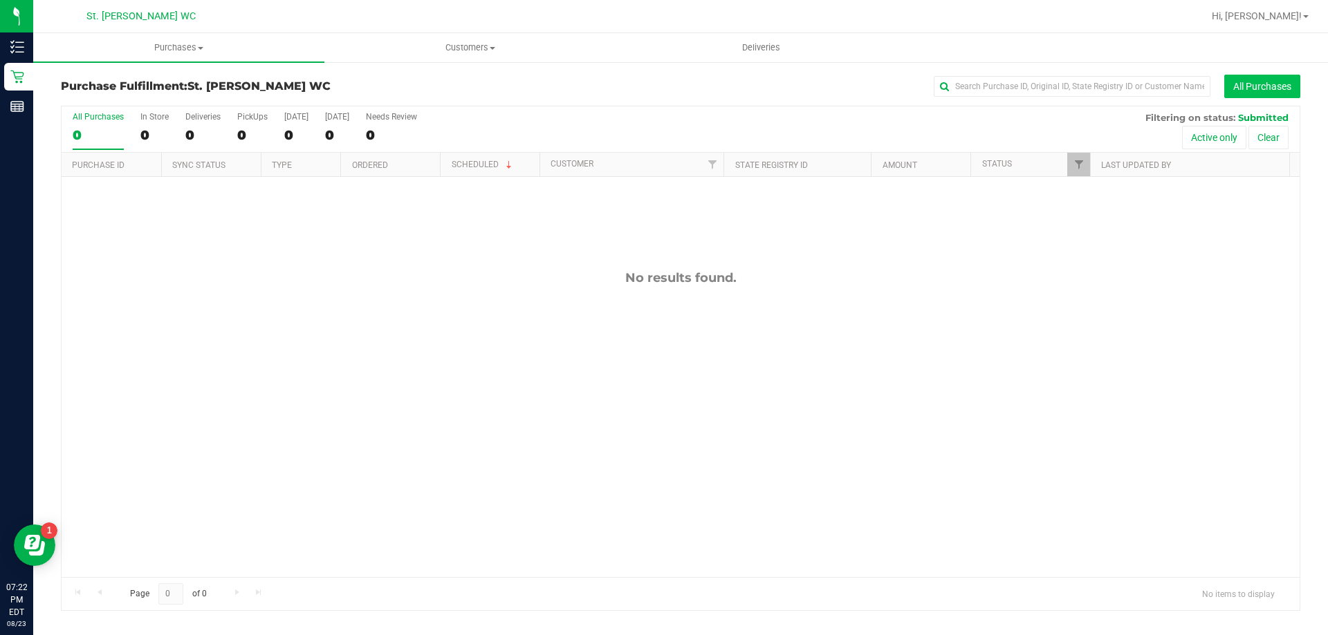
click at [1256, 94] on button "All Purchases" at bounding box center [1262, 87] width 76 height 24
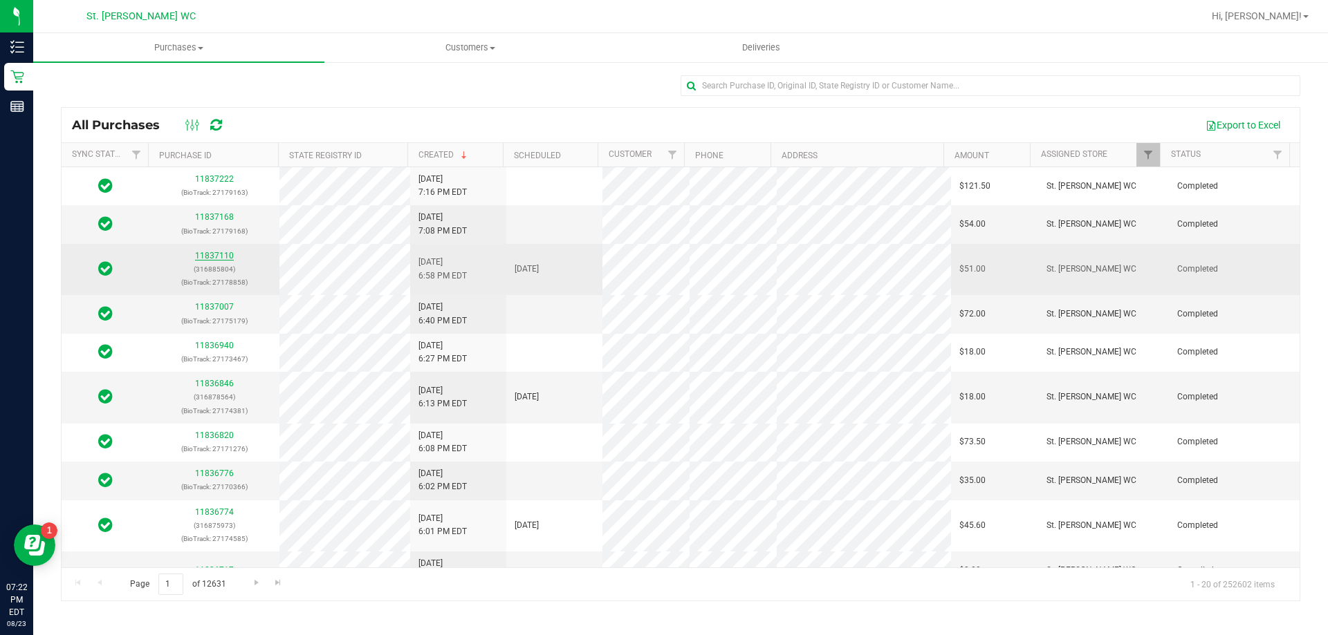
click at [198, 255] on link "11837110" at bounding box center [214, 256] width 39 height 10
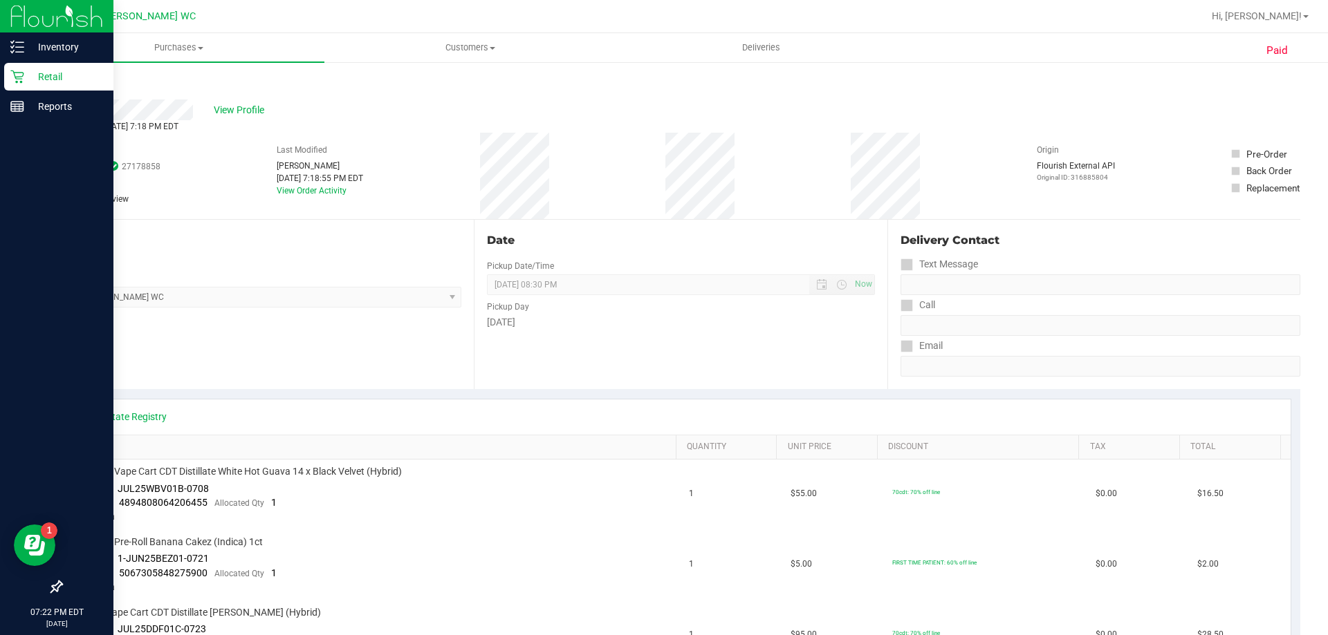
click at [10, 69] on div "Retail" at bounding box center [58, 77] width 109 height 28
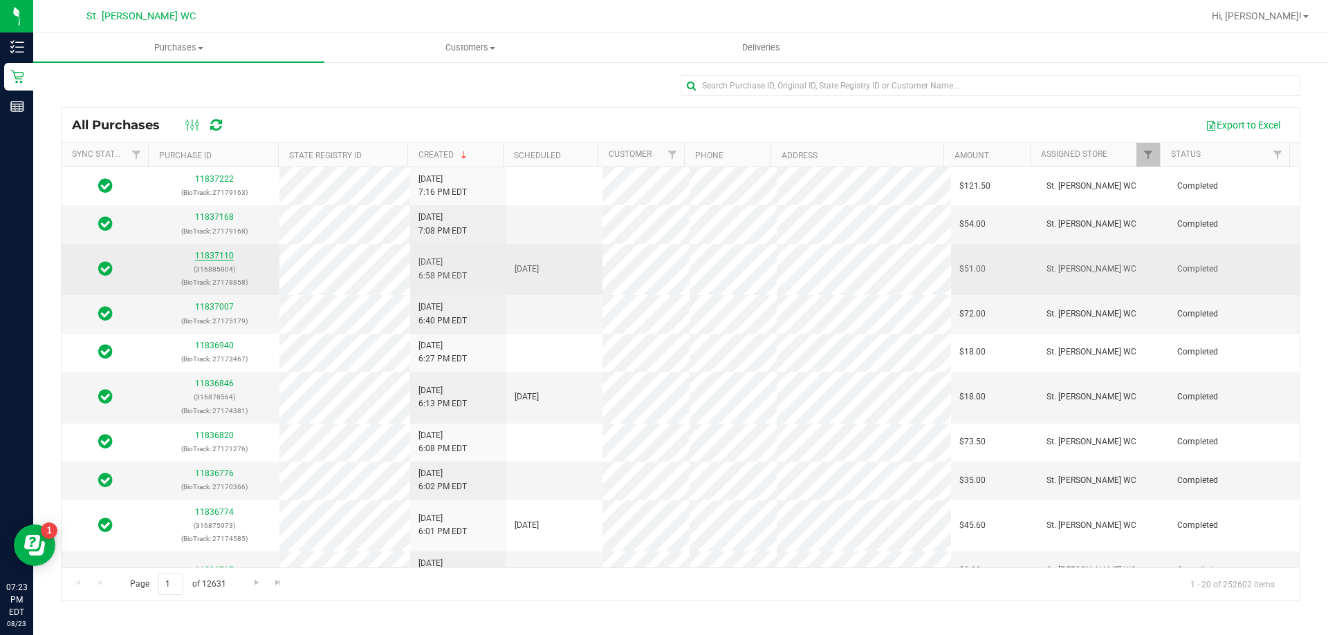
click at [219, 252] on link "11837110" at bounding box center [214, 256] width 39 height 10
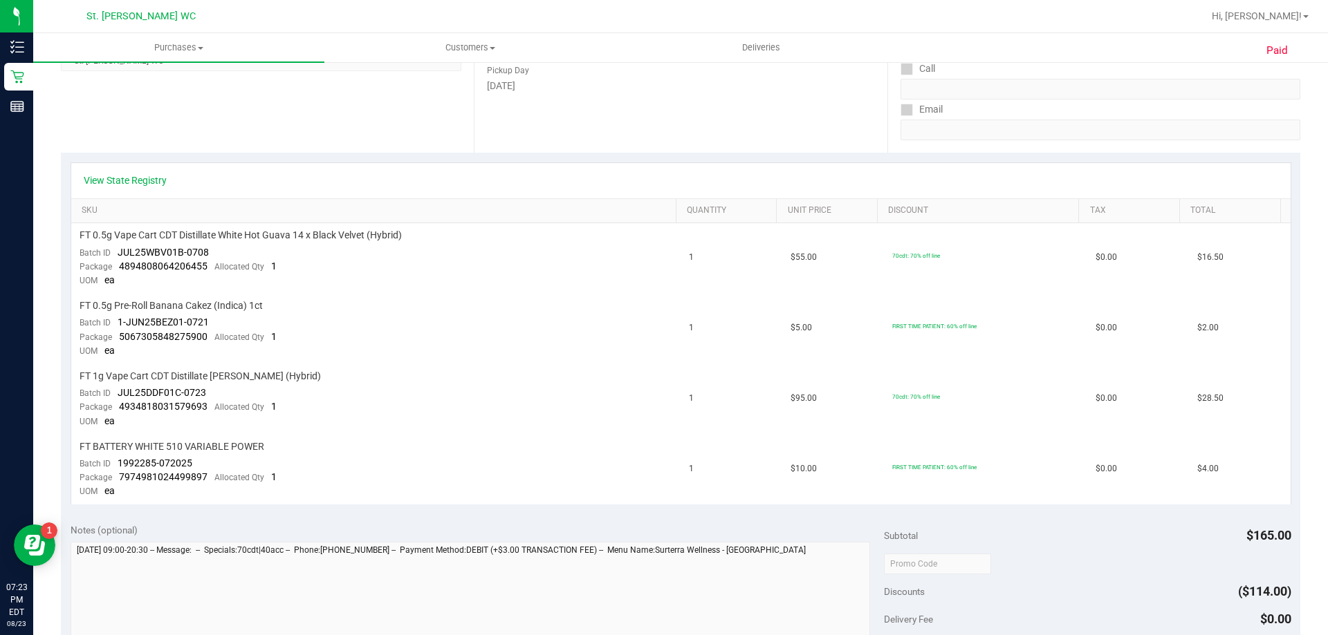
scroll to position [553, 0]
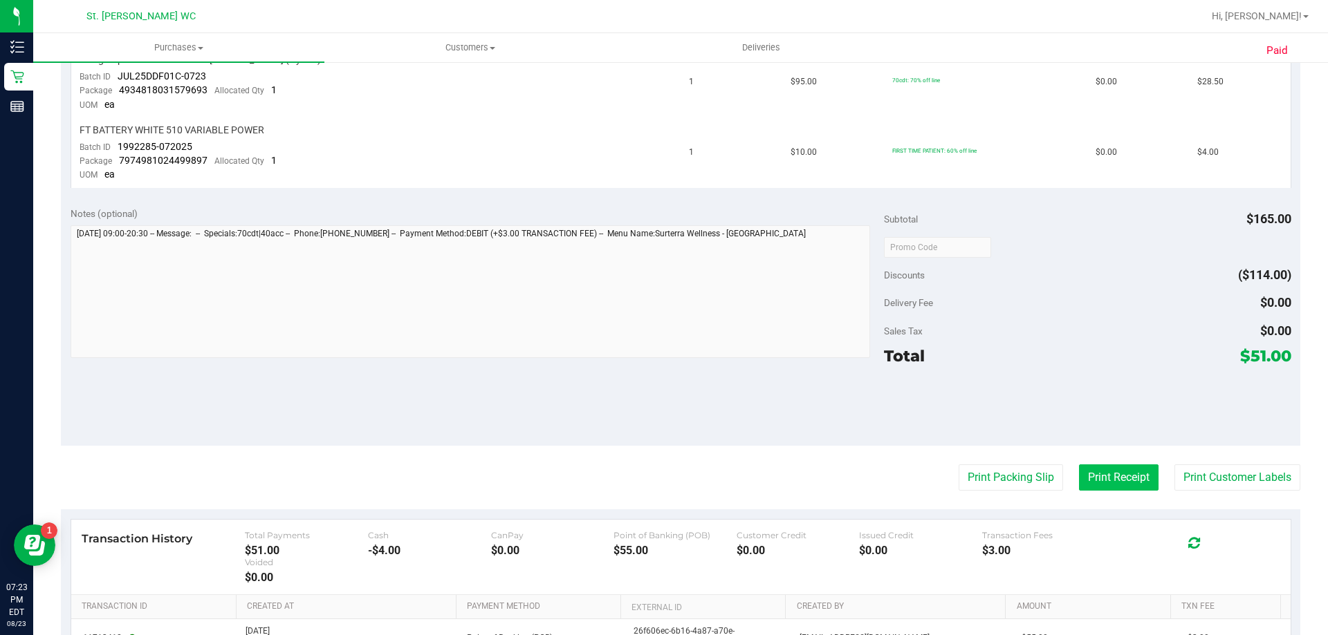
click at [1079, 477] on button "Print Receipt" at bounding box center [1119, 478] width 80 height 26
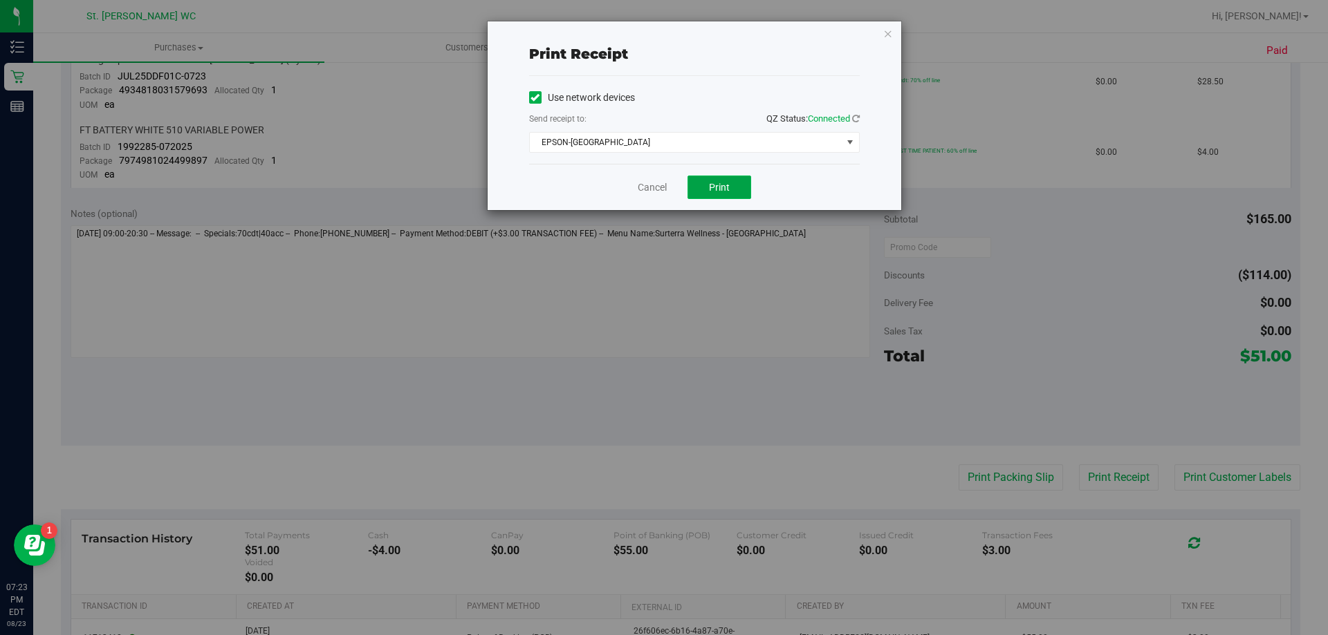
click at [714, 178] on button "Print" at bounding box center [719, 188] width 64 height 24
click at [657, 192] on link "Cancel" at bounding box center [651, 187] width 29 height 15
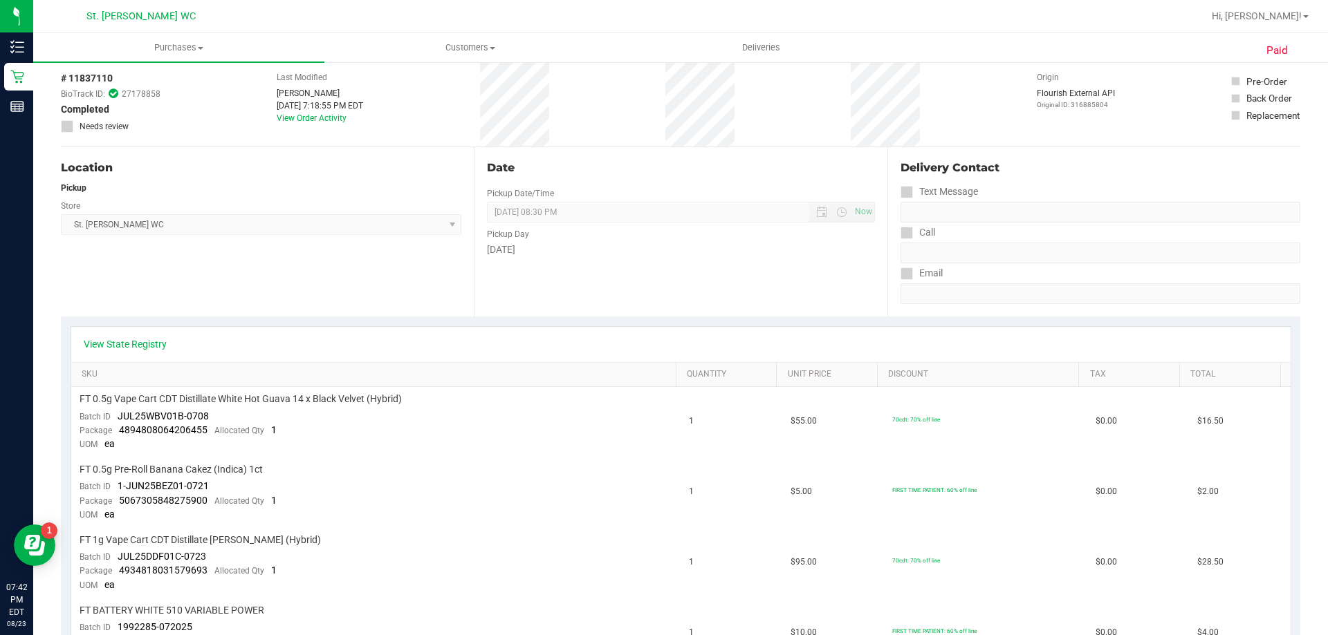
scroll to position [0, 0]
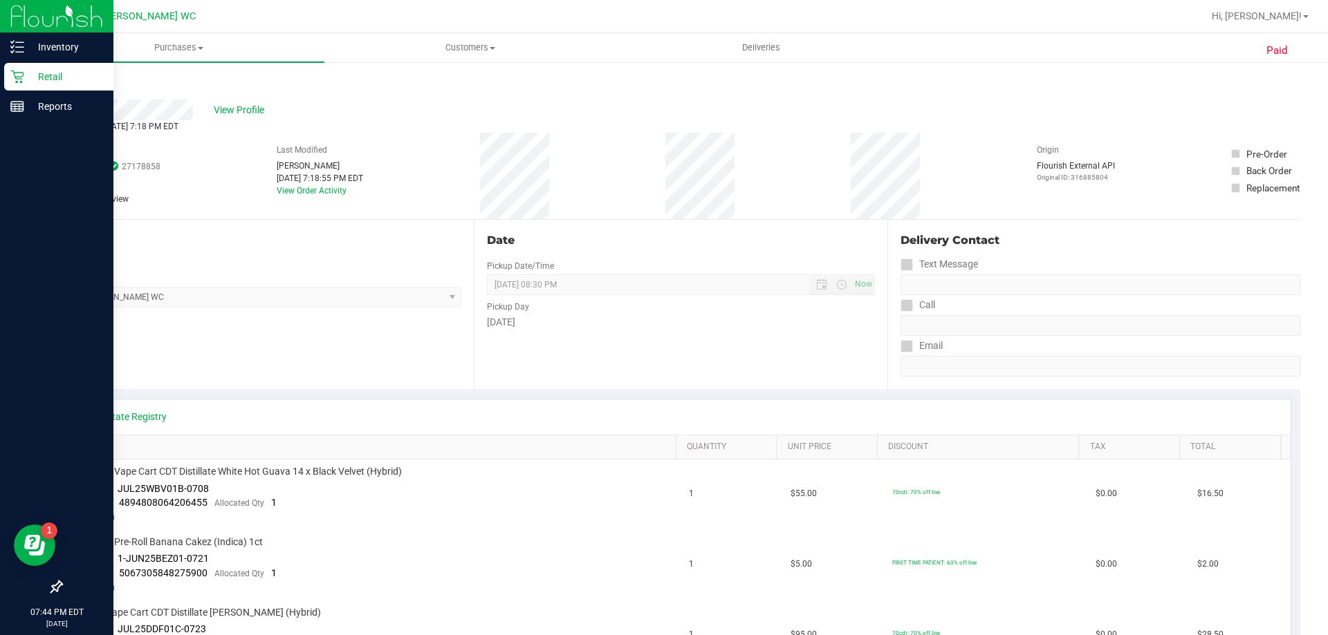
click at [23, 82] on icon at bounding box center [17, 77] width 14 height 14
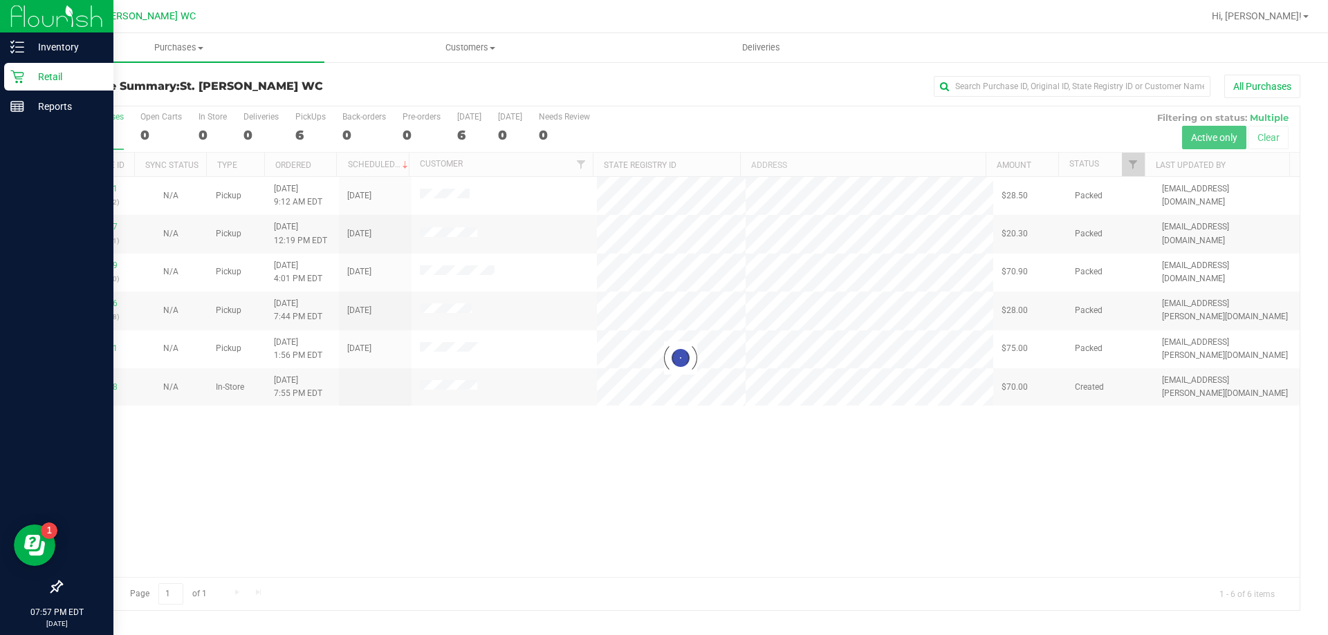
click at [22, 78] on icon at bounding box center [17, 77] width 14 height 14
click at [40, 48] on p "Inventory" at bounding box center [65, 47] width 83 height 17
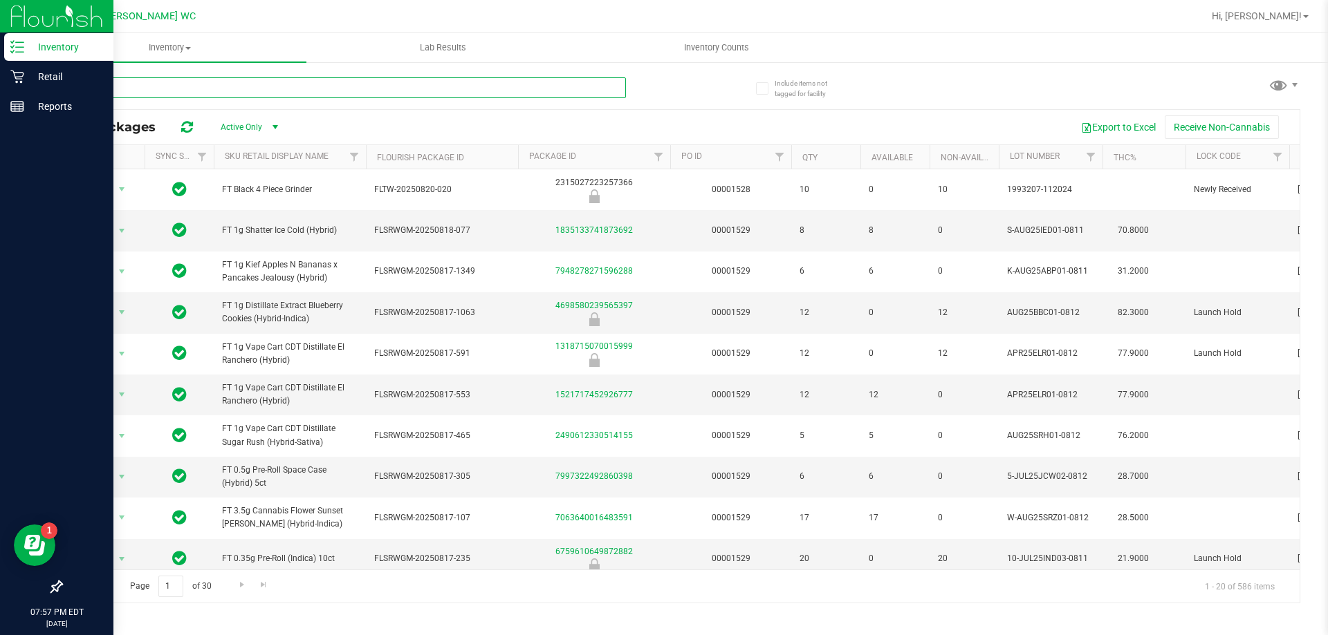
click at [181, 90] on input "text" at bounding box center [343, 87] width 565 height 21
type input "btk"
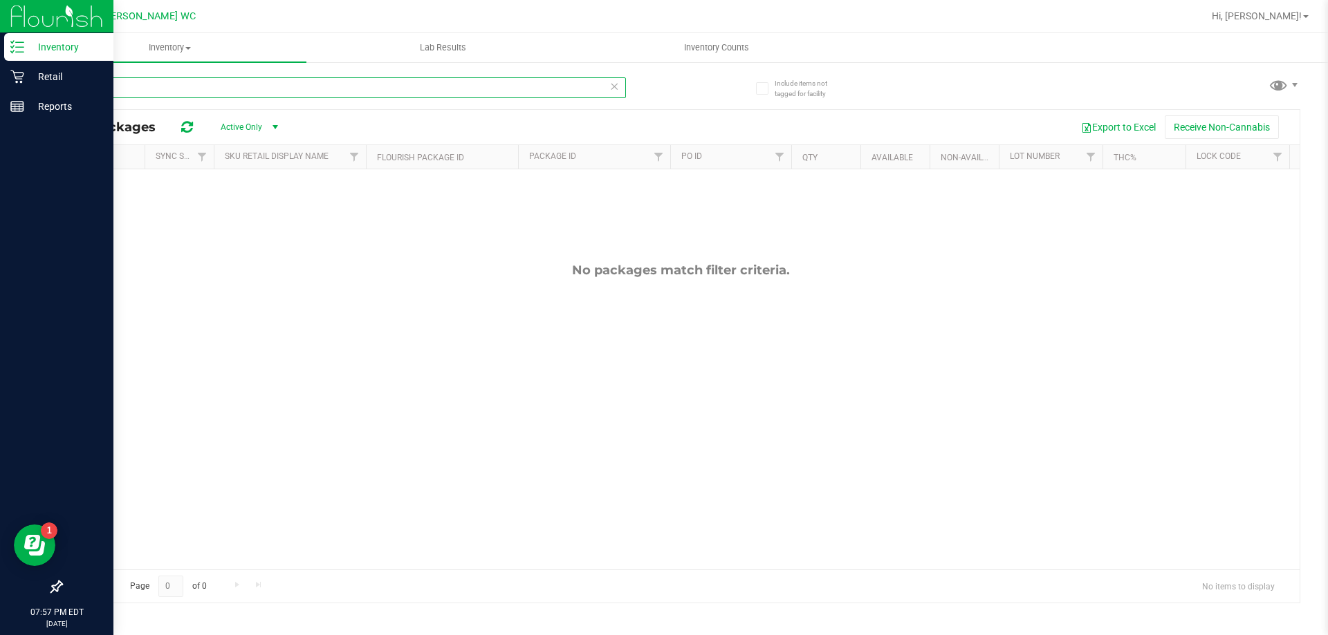
click at [281, 90] on input "btk" at bounding box center [343, 87] width 565 height 21
click at [18, 73] on icon at bounding box center [17, 77] width 14 height 14
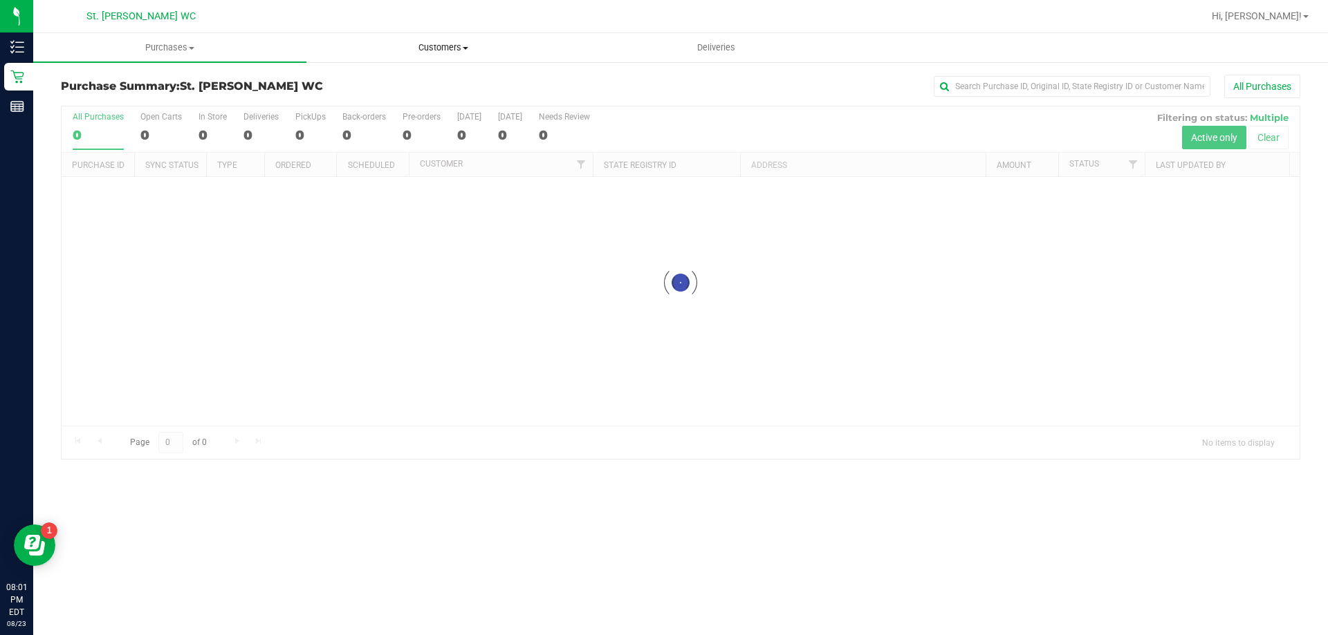
click at [424, 44] on span "Customers" at bounding box center [443, 47] width 272 height 12
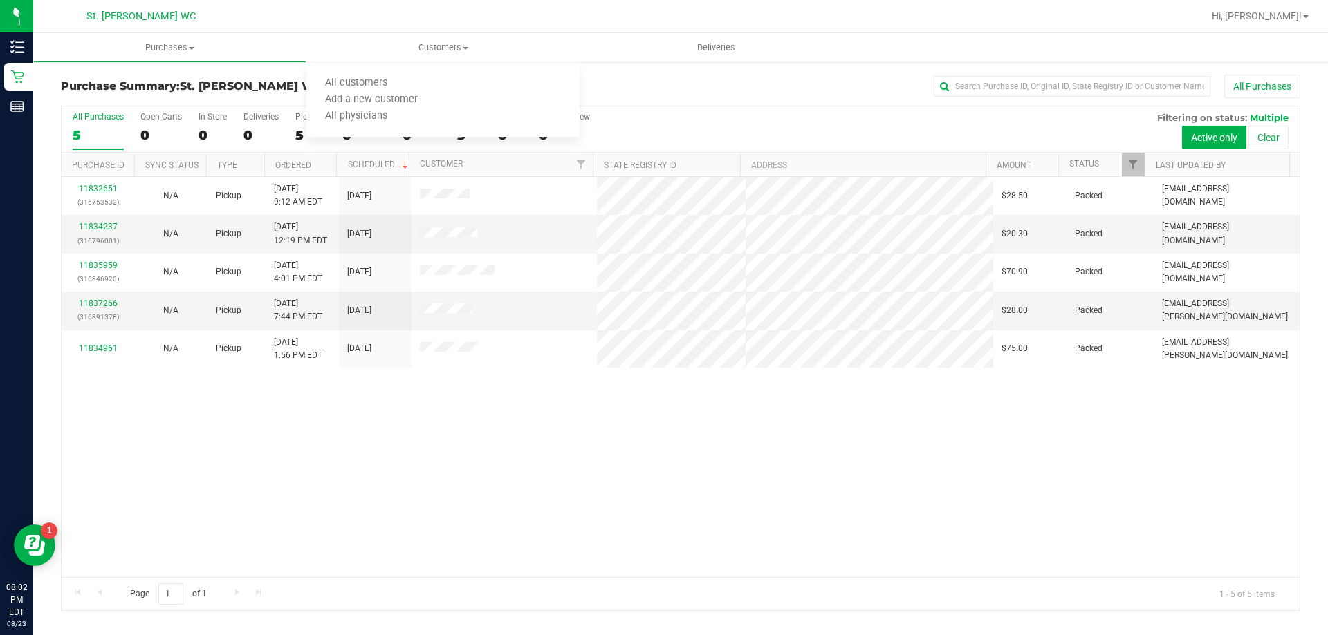
click at [699, 479] on div "11832651 (316753532) N/A Pickup [DATE] 9:12 AM EDT 8/23/2025 $28.50 Packed [EMA…" at bounding box center [681, 377] width 1238 height 400
